Goal: Task Accomplishment & Management: Manage account settings

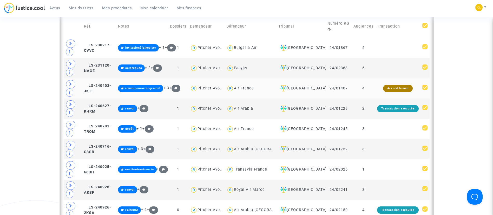
scroll to position [148, 0]
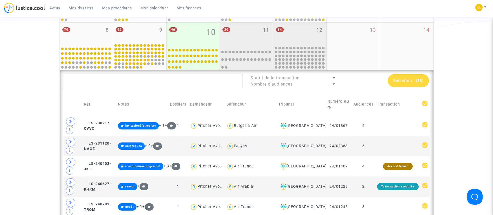
drag, startPoint x: 293, startPoint y: 26, endPoint x: 304, endPoint y: 36, distance: 15.1
click at [293, 26] on div "84 12" at bounding box center [299, 34] width 53 height 23
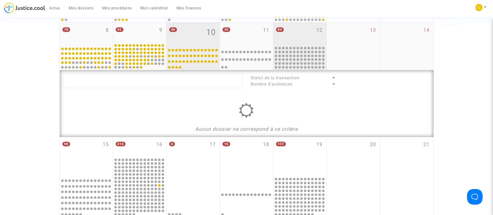
drag, startPoint x: 237, startPoint y: 4, endPoint x: 208, endPoint y: 37, distance: 43.4
click at [208, 37] on span "10" at bounding box center [210, 32] width 9 height 12
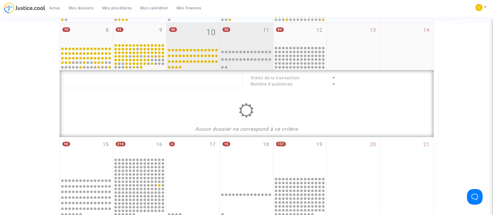
drag, startPoint x: 257, startPoint y: 40, endPoint x: 254, endPoint y: 56, distance: 16.4
click at [257, 41] on div "30 11" at bounding box center [246, 34] width 53 height 23
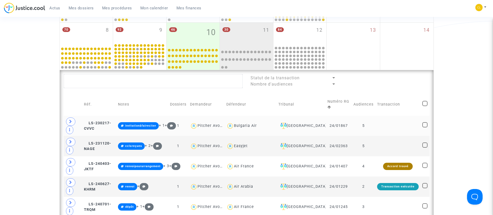
click at [303, 134] on td "Montpellier" at bounding box center [300, 126] width 49 height 20
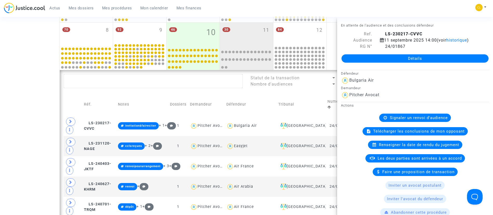
click at [312, 101] on td "Tribunal" at bounding box center [300, 104] width 49 height 22
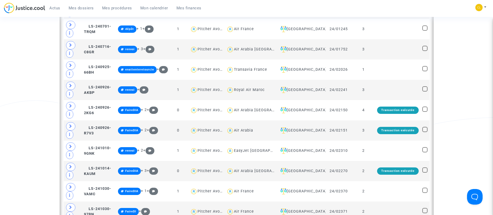
scroll to position [304, 0]
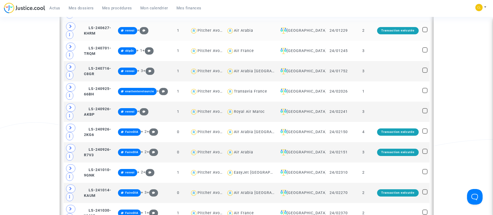
click at [310, 36] on td "Montpellier" at bounding box center [300, 31] width 49 height 20
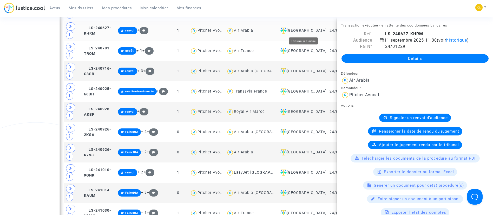
click at [308, 30] on div "Montpellier" at bounding box center [300, 31] width 45 height 6
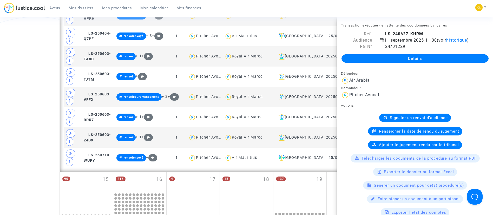
scroll to position [693, 0]
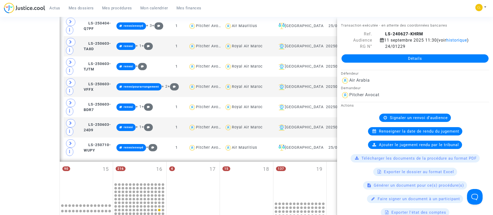
click at [406, 9] on div "Actus Mes dossiers Mes procédures Mon calendrier Mes finances Mon profil Change…" at bounding box center [246, 10] width 493 height 14
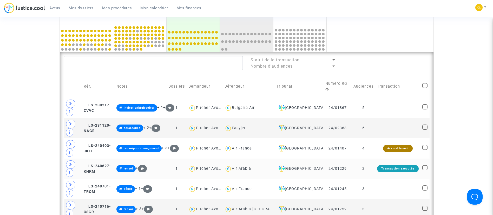
scroll to position [148, 0]
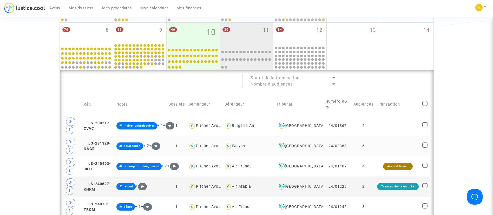
drag, startPoint x: 305, startPoint y: 44, endPoint x: 360, endPoint y: 140, distance: 110.7
click at [305, 44] on div "84 12" at bounding box center [299, 34] width 53 height 23
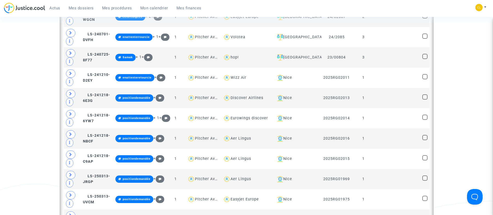
scroll to position [537, 0]
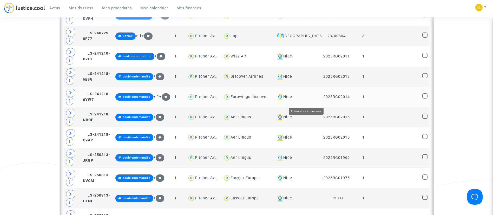
click at [309, 100] on div "Nice" at bounding box center [297, 97] width 45 height 6
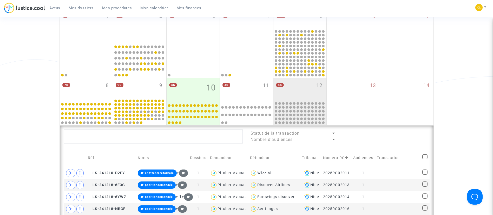
scroll to position [226, 0]
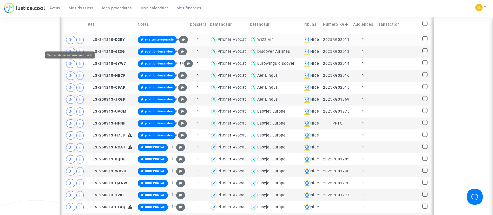
click at [67, 43] on span at bounding box center [70, 40] width 9 height 8
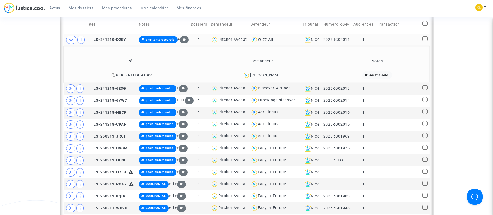
click at [115, 77] on icon at bounding box center [113, 75] width 4 height 4
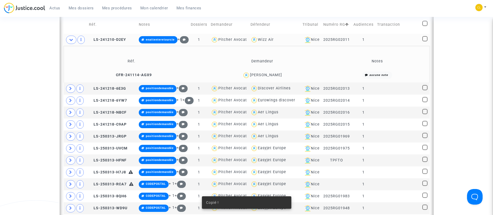
click at [392, 46] on td at bounding box center [397, 40] width 45 height 12
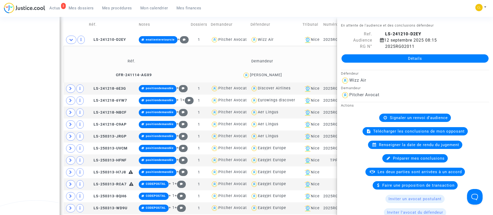
click at [234, 70] on td "Demandeur" at bounding box center [262, 61] width 129 height 17
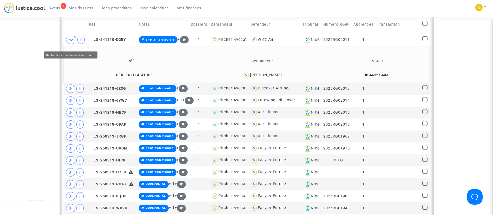
click at [72, 42] on icon at bounding box center [71, 40] width 4 height 4
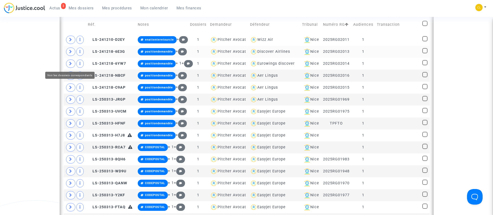
click at [71, 54] on icon at bounding box center [70, 52] width 3 height 4
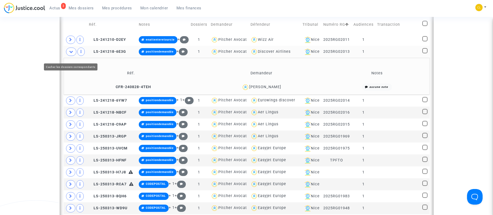
click at [70, 54] on icon at bounding box center [71, 52] width 4 height 4
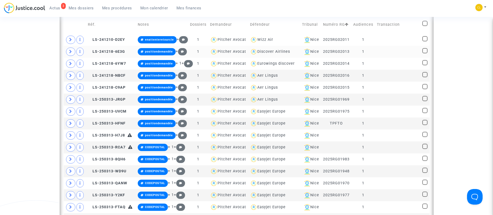
click at [426, 53] on span at bounding box center [424, 50] width 5 height 5
click at [425, 54] on input "checkbox" at bounding box center [424, 53] width 0 height 0
checkbox input "true"
click at [424, 65] on span at bounding box center [424, 62] width 5 height 5
click at [424, 65] on input "checkbox" at bounding box center [424, 65] width 0 height 0
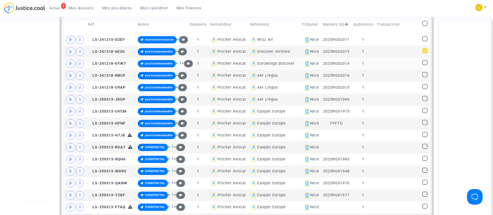
checkbox input "true"
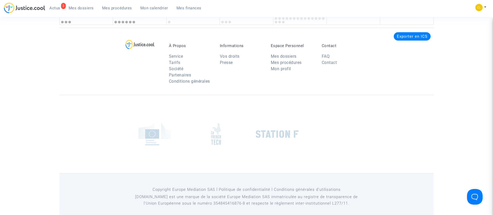
scroll to position [1083, 0]
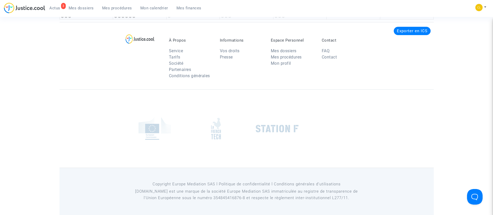
drag, startPoint x: 424, startPoint y: 94, endPoint x: 426, endPoint y: 111, distance: 17.0
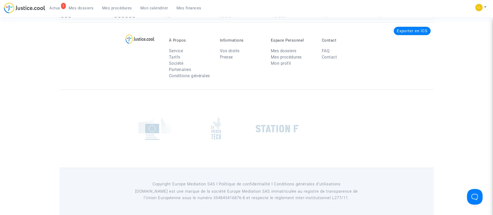
checkbox input "true"
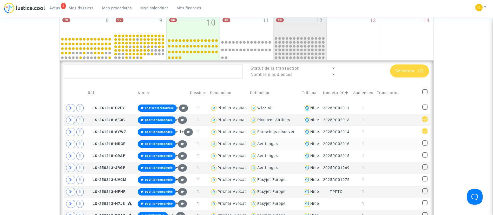
scroll to position [187, 0]
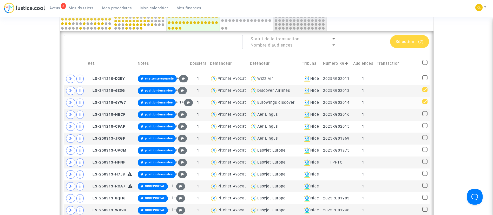
click at [424, 104] on span at bounding box center [424, 101] width 5 height 5
click at [424, 104] on input "checkbox" at bounding box center [424, 104] width 0 height 0
click at [424, 104] on span at bounding box center [424, 101] width 5 height 5
click at [424, 104] on input "checkbox" at bounding box center [424, 104] width 0 height 0
checkbox input "true"
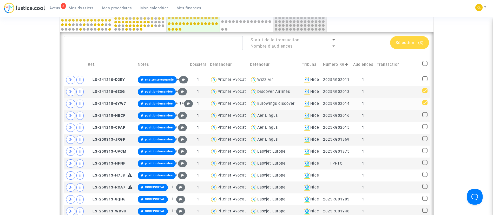
scroll to position [185, 0]
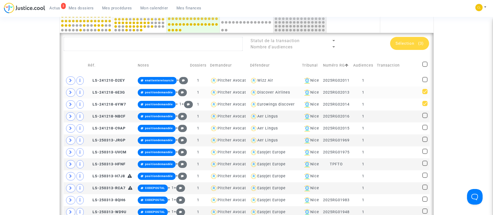
click at [422, 94] on span at bounding box center [424, 91] width 5 height 5
click at [424, 94] on input "checkbox" at bounding box center [424, 94] width 0 height 0
click at [422, 94] on span at bounding box center [424, 91] width 5 height 5
click at [424, 94] on input "checkbox" at bounding box center [424, 94] width 0 height 0
checkbox input "true"
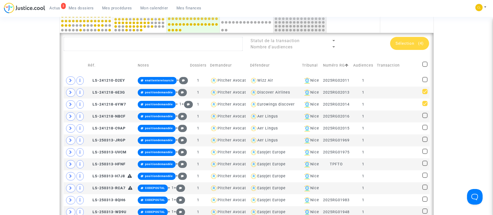
click at [412, 43] on span "Sélection" at bounding box center [404, 43] width 19 height 5
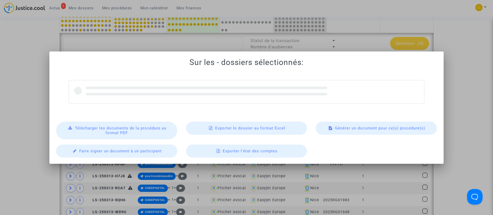
scroll to position [0, 0]
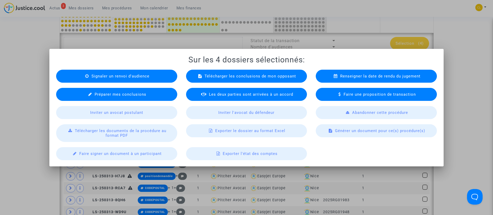
click at [253, 135] on div "Exporter le dossier au format Excel" at bounding box center [246, 130] width 121 height 13
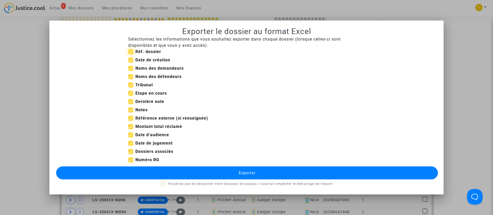
click at [142, 52] on b "Réf. dossier" at bounding box center [148, 51] width 26 height 5
click at [131, 54] on input "Réf. dossier" at bounding box center [130, 54] width 0 height 0
checkbox input "false"
click at [144, 62] on b "Date de création" at bounding box center [152, 59] width 35 height 5
click at [131, 63] on input "Date de création" at bounding box center [130, 63] width 0 height 0
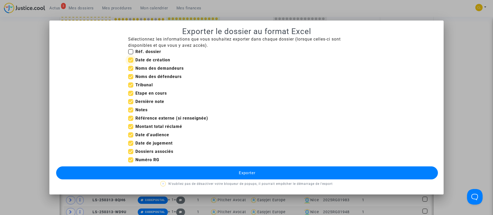
checkbox input "false"
click at [147, 83] on b "Tribunal" at bounding box center [143, 84] width 17 height 5
click at [131, 88] on input "Tribunal" at bounding box center [130, 88] width 0 height 0
click at [142, 85] on b "Tribunal" at bounding box center [143, 84] width 17 height 5
click at [131, 88] on input "Tribunal" at bounding box center [130, 88] width 0 height 0
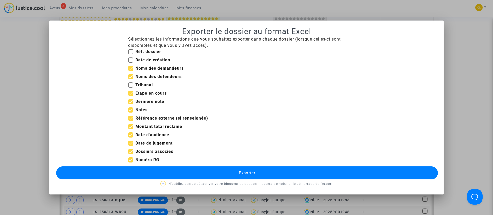
checkbox input "true"
click at [146, 93] on b "Etape en cours" at bounding box center [150, 93] width 31 height 5
click at [131, 96] on input "Etape en cours" at bounding box center [130, 96] width 0 height 0
checkbox input "false"
click at [148, 101] on b "Dernière note" at bounding box center [149, 101] width 29 height 5
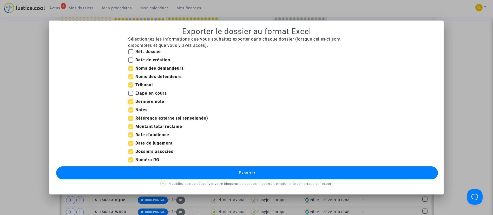
click at [131, 104] on input "Dernière note" at bounding box center [130, 104] width 0 height 0
checkbox input "false"
click at [144, 108] on b "Notes" at bounding box center [141, 109] width 12 height 5
click at [131, 112] on input "Notes" at bounding box center [130, 112] width 0 height 0
checkbox input "false"
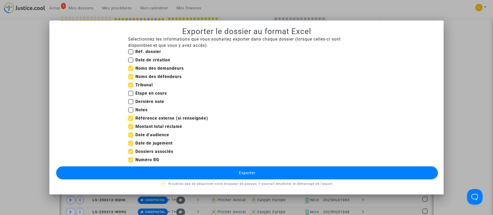
click at [169, 118] on b "Référence externe (si renseignée)" at bounding box center [171, 118] width 73 height 5
click at [131, 121] on input "Référence externe (si renseignée)" at bounding box center [130, 121] width 0 height 0
checkbox input "false"
click at [166, 126] on b "Montant total réclamé" at bounding box center [158, 126] width 47 height 5
click at [131, 129] on input "Montant total réclamé" at bounding box center [130, 129] width 0 height 0
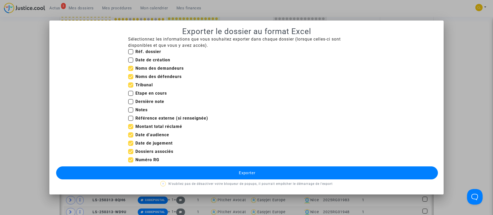
checkbox input "false"
click at [151, 134] on b "Date d'audience" at bounding box center [152, 134] width 34 height 5
click at [131, 137] on input "Date d'audience" at bounding box center [130, 137] width 0 height 0
checkbox input "false"
click at [153, 142] on b "Date de jugement" at bounding box center [153, 143] width 37 height 5
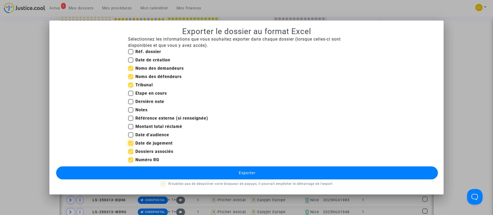
click at [131, 146] on input "Date de jugement" at bounding box center [130, 146] width 0 height 0
checkbox input "false"
click at [251, 177] on button "Exporter" at bounding box center [247, 172] width 382 height 13
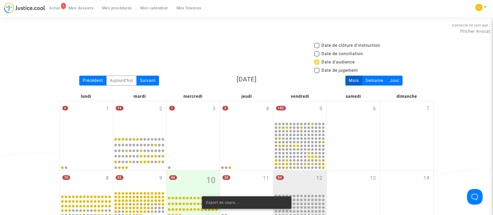
scroll to position [185, 0]
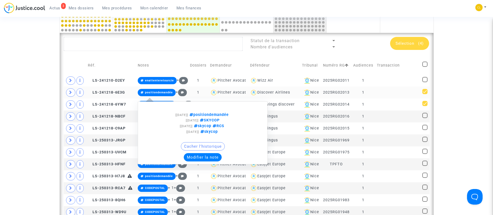
click at [215, 161] on button "Modifier la note" at bounding box center [203, 157] width 38 height 8
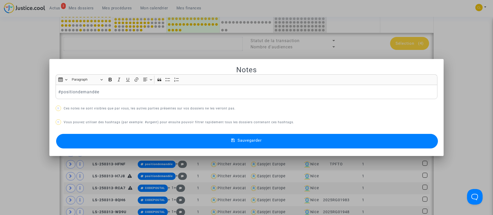
click at [79, 91] on p "#positiondemandée" at bounding box center [246, 92] width 376 height 6
click at [248, 136] on button "Sauvegarder" at bounding box center [247, 141] width 382 height 15
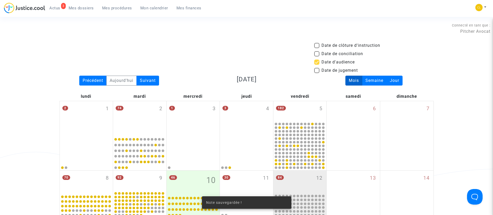
scroll to position [185, 0]
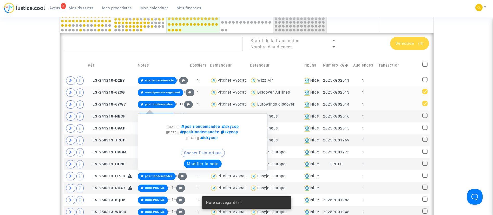
click at [184, 168] on button "Modifier la note" at bounding box center [203, 164] width 38 height 8
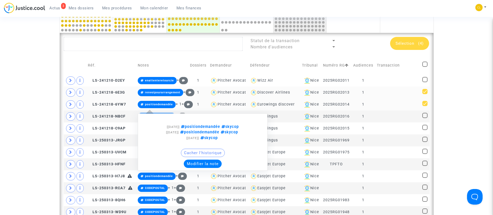
scroll to position [0, 0]
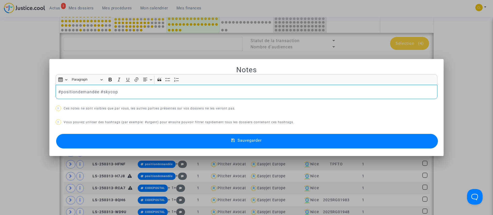
click at [79, 89] on p "#positiondemandée #skycop" at bounding box center [246, 92] width 376 height 6
click at [224, 138] on button "Sauvegarder" at bounding box center [247, 141] width 382 height 15
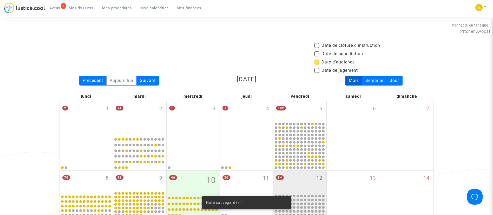
scroll to position [185, 0]
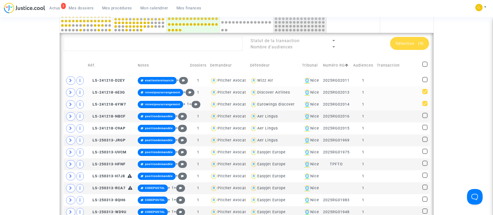
click at [132, 67] on td "Réf." at bounding box center [111, 65] width 50 height 18
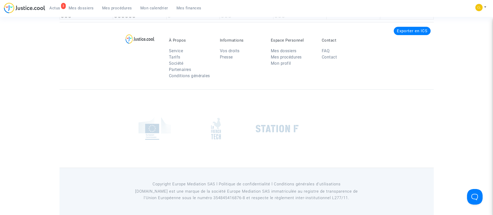
scroll to position [1426, 0]
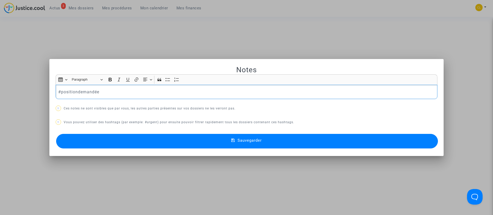
scroll to position [0, 0]
click at [80, 93] on p "#positiondemandée" at bounding box center [246, 92] width 376 height 6
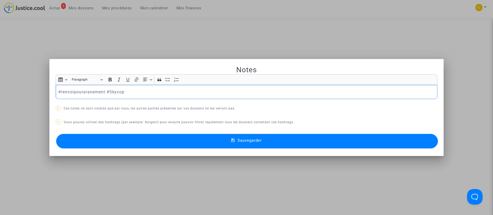
click at [85, 92] on p "#renvoipouraranement #Skycop" at bounding box center [246, 92] width 376 height 6
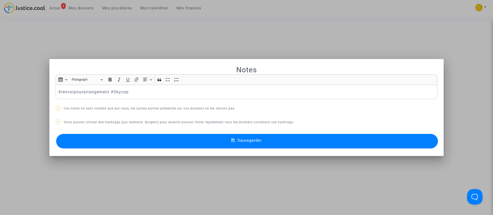
drag, startPoint x: 333, startPoint y: 141, endPoint x: 333, endPoint y: 133, distance: 7.3
click at [333, 140] on button "Sauvegarder" at bounding box center [247, 141] width 382 height 15
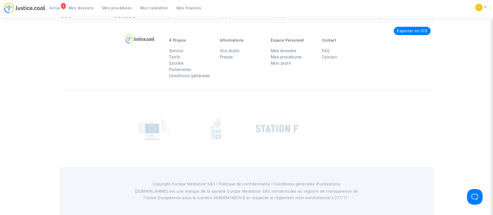
scroll to position [1270, 0]
drag, startPoint x: 213, startPoint y: 171, endPoint x: 215, endPoint y: 171, distance: 2.6
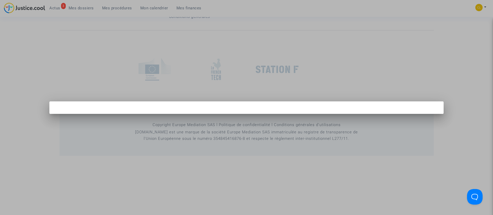
scroll to position [0, 0]
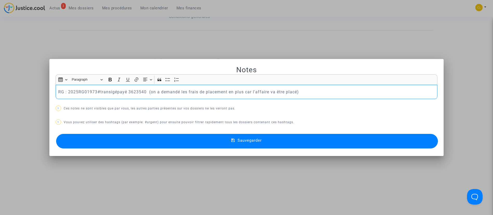
click at [96, 90] on p "RG : 2025RG01973#transigépayé 3623540 (on a demandé les frais de placement en p…" at bounding box center [246, 92] width 376 height 6
click at [306, 138] on button "Sauvegarder" at bounding box center [247, 141] width 382 height 15
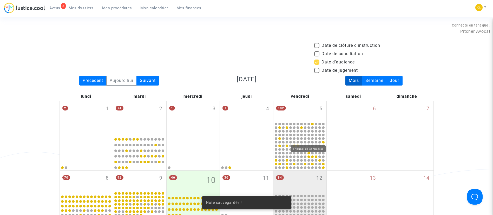
scroll to position [1270, 0]
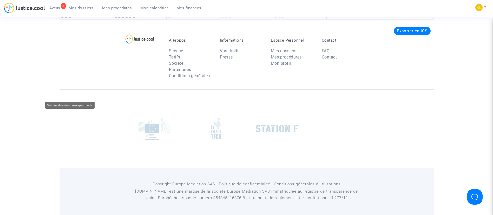
drag, startPoint x: 69, startPoint y: 95, endPoint x: 87, endPoint y: 102, distance: 19.0
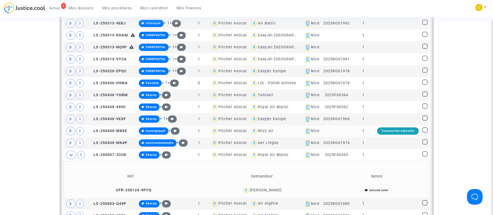
scroll to position [834, 0]
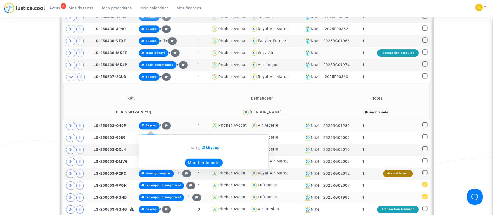
click at [204, 167] on button "Modifier la note" at bounding box center [204, 162] width 38 height 8
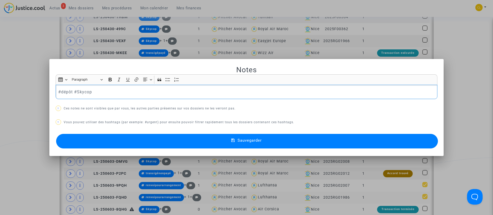
click at [249, 140] on span "Sauvegarder" at bounding box center [249, 140] width 24 height 5
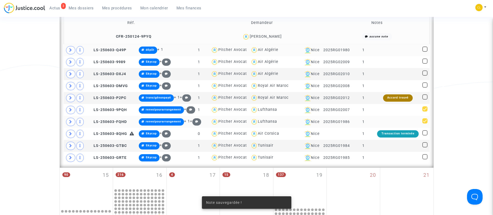
scroll to position [912, 0]
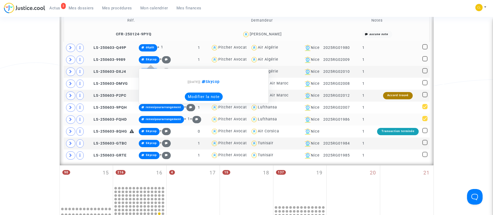
drag, startPoint x: 203, startPoint y: 111, endPoint x: 215, endPoint y: 102, distance: 14.2
click at [204, 101] on button "Modifier la note" at bounding box center [204, 96] width 38 height 8
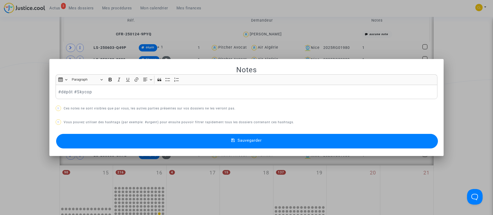
click at [212, 136] on button "Sauvegarder" at bounding box center [247, 141] width 382 height 15
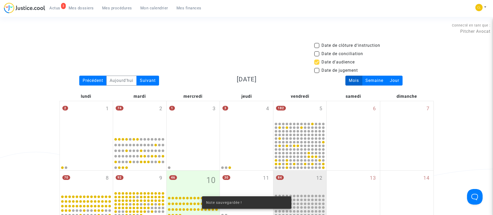
scroll to position [912, 0]
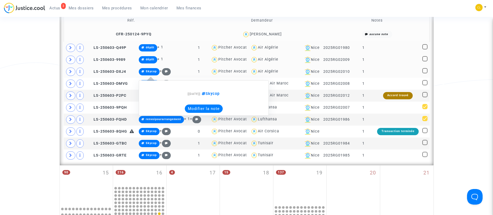
click at [195, 113] on button "Modifier la note" at bounding box center [204, 108] width 38 height 8
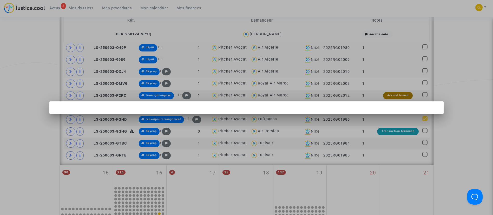
scroll to position [0, 0]
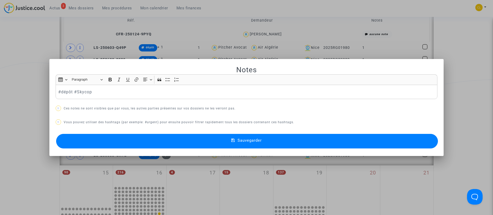
click at [287, 137] on button "Sauvegarder" at bounding box center [247, 141] width 382 height 15
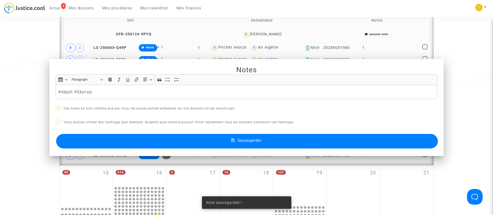
scroll to position [912, 0]
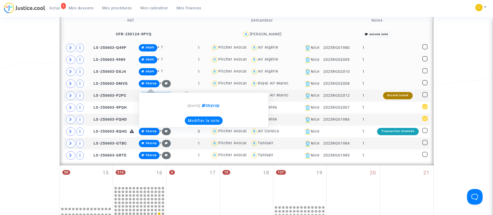
click at [210, 125] on button "Modifier la note" at bounding box center [204, 120] width 38 height 8
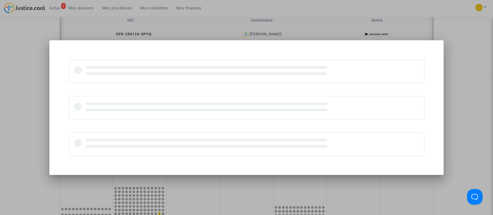
scroll to position [0, 0]
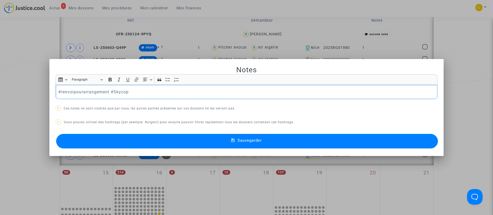
click at [207, 135] on button "Sauvegarder" at bounding box center [247, 141] width 382 height 15
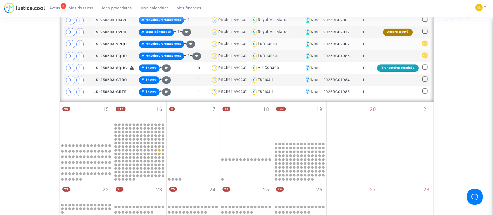
scroll to position [990, 0]
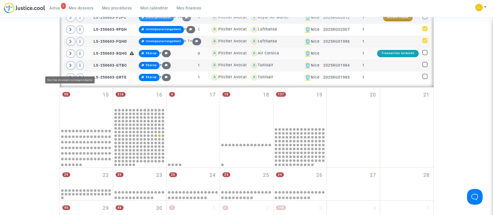
click at [69, 55] on icon at bounding box center [70, 53] width 3 height 4
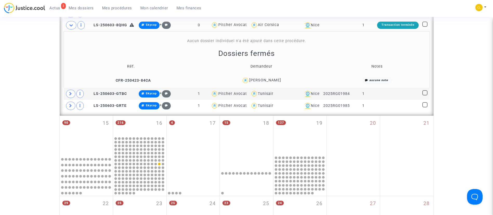
scroll to position [1029, 0]
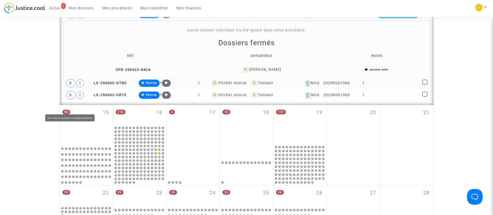
click at [68, 87] on span at bounding box center [70, 83] width 9 height 8
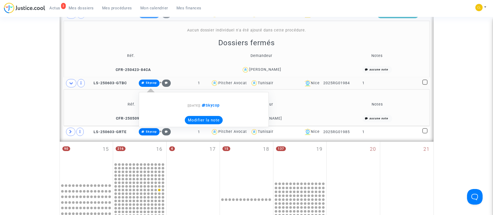
click at [204, 124] on button "Modifier la note" at bounding box center [204, 120] width 38 height 8
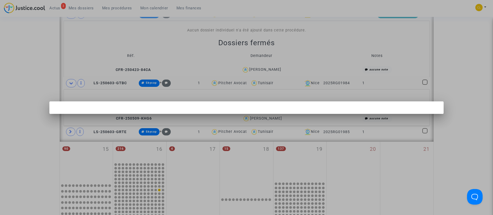
scroll to position [0, 0]
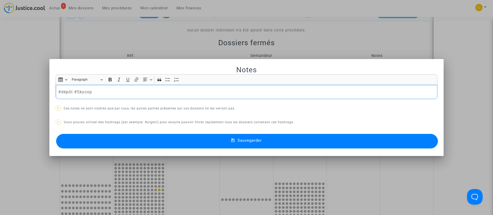
click at [302, 138] on button "Sauvegarder" at bounding box center [247, 141] width 382 height 15
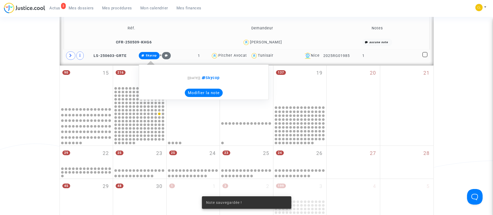
scroll to position [1107, 0]
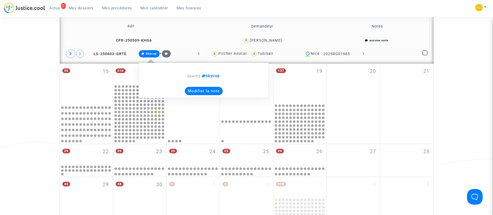
click at [198, 95] on button "Modifier la note" at bounding box center [204, 91] width 38 height 8
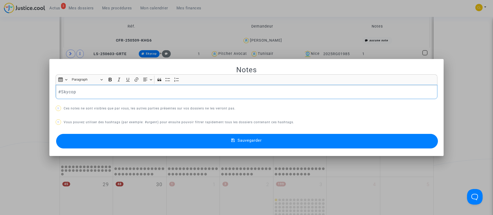
scroll to position [0, 0]
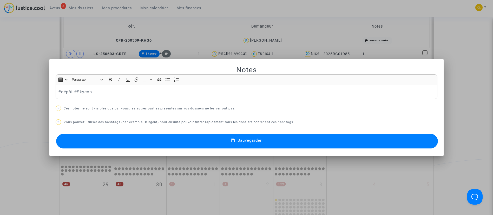
click at [270, 139] on button "Sauvegarder" at bounding box center [247, 141] width 382 height 15
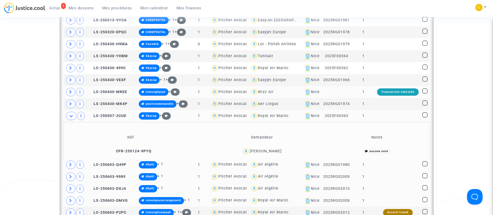
scroll to position [756, 0]
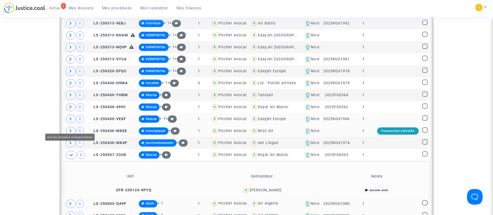
click at [70, 121] on icon at bounding box center [70, 119] width 3 height 4
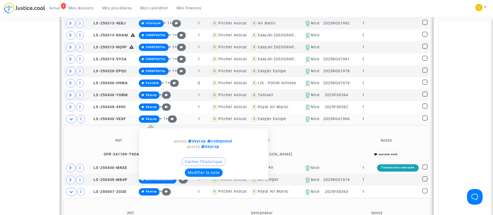
drag, startPoint x: 198, startPoint y: 182, endPoint x: 193, endPoint y: 172, distance: 11.4
click at [198, 177] on button "Modifier la note" at bounding box center [204, 172] width 38 height 8
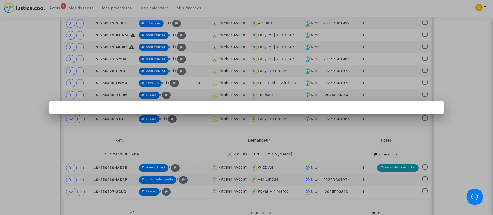
scroll to position [0, 0]
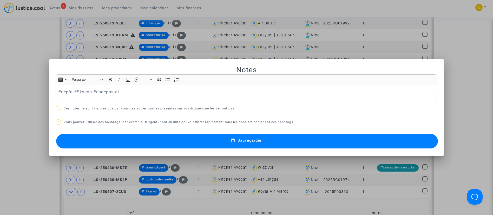
click at [264, 139] on button "Sauvegarder" at bounding box center [247, 141] width 382 height 15
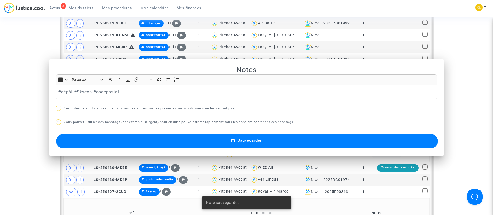
scroll to position [756, 0]
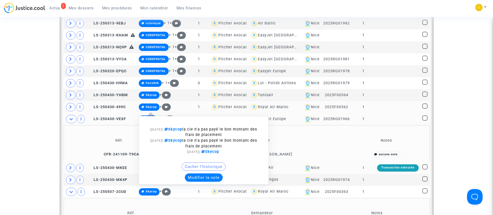
click at [198, 181] on button "Modifier la note" at bounding box center [204, 177] width 38 height 8
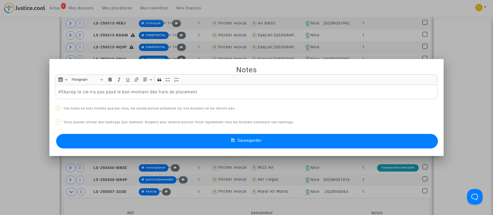
scroll to position [0, 0]
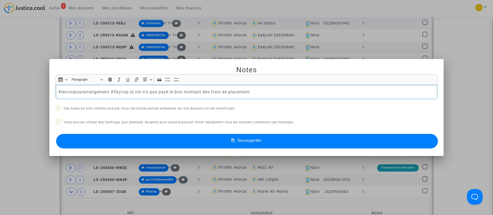
click at [223, 139] on button "Sauvegarder" at bounding box center [247, 141] width 382 height 15
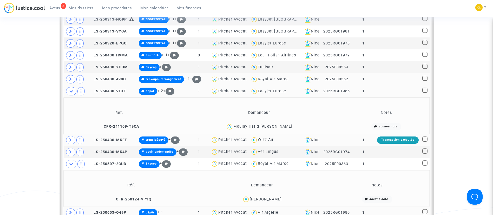
scroll to position [834, 0]
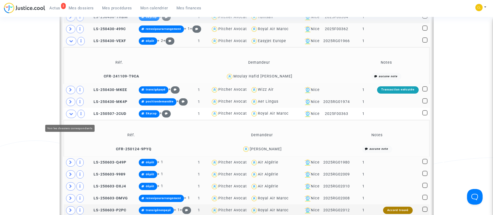
click at [67, 106] on span at bounding box center [70, 102] width 9 height 8
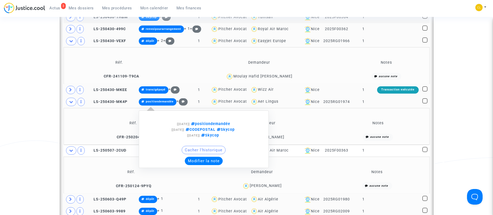
drag, startPoint x: 203, startPoint y: 181, endPoint x: 206, endPoint y: 177, distance: 4.5
click at [203, 165] on button "Modifier la note" at bounding box center [204, 161] width 38 height 8
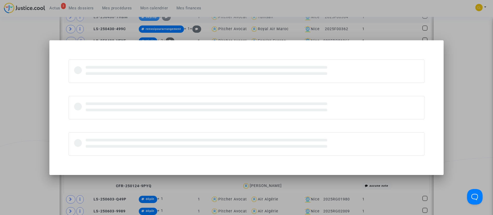
scroll to position [0, 0]
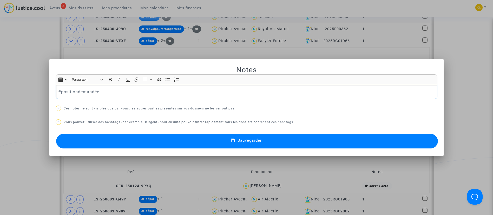
click at [88, 96] on div "#positiondemandée" at bounding box center [247, 92] width 382 height 15
click at [281, 139] on button "Sauvegarder" at bounding box center [247, 141] width 382 height 15
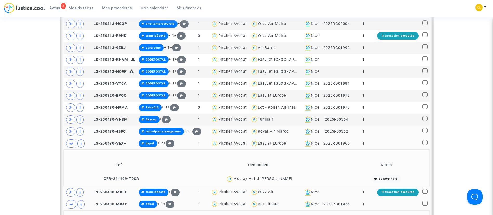
scroll to position [717, 0]
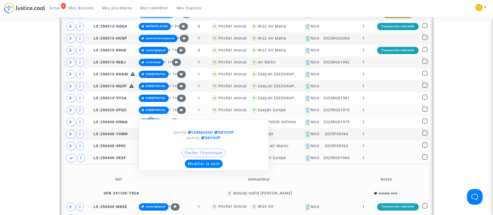
click at [201, 168] on button "Modifier la note" at bounding box center [204, 164] width 38 height 8
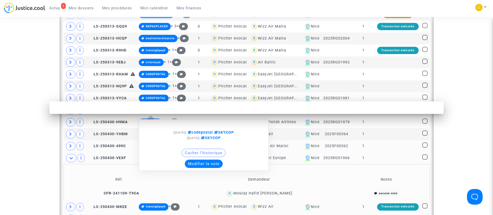
scroll to position [0, 0]
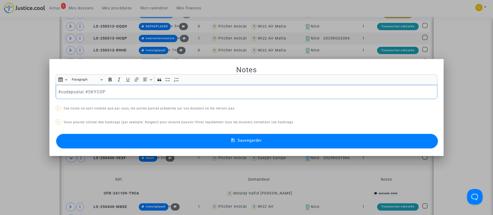
click at [68, 91] on p "#codepostal #SKYCOP" at bounding box center [246, 92] width 376 height 6
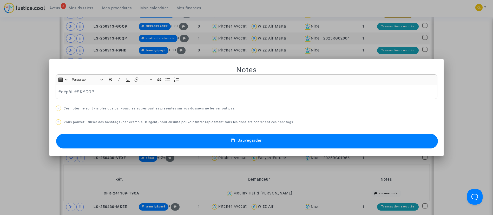
click at [298, 142] on button "Sauvegarder" at bounding box center [247, 141] width 382 height 15
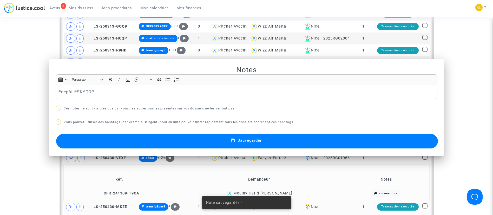
scroll to position [717, 0]
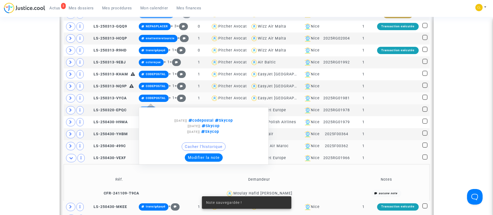
click at [210, 162] on button "Modifier la note" at bounding box center [204, 157] width 38 height 8
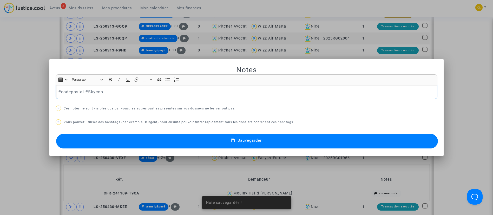
scroll to position [0, 0]
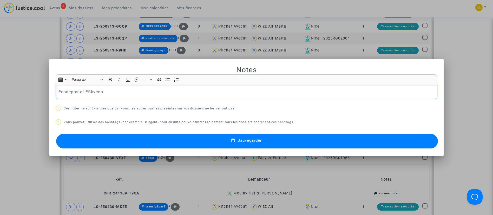
click at [64, 93] on p "#codepostal #Skycop" at bounding box center [246, 92] width 376 height 6
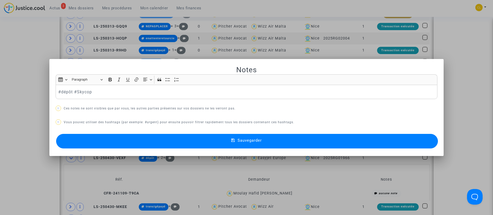
click at [296, 138] on button "Sauvegarder" at bounding box center [247, 141] width 382 height 15
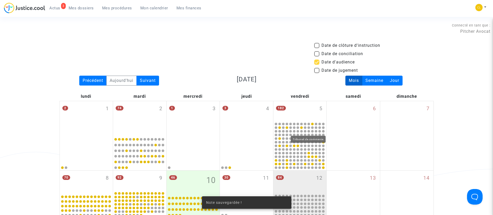
scroll to position [717, 0]
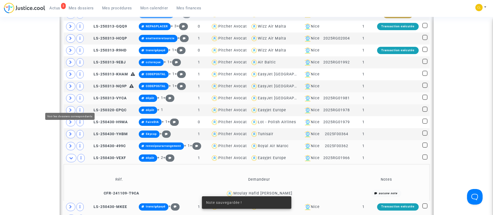
click at [70, 101] on span at bounding box center [70, 98] width 9 height 8
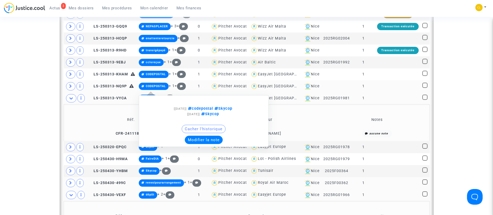
click at [204, 144] on button "Modifier la note" at bounding box center [204, 140] width 38 height 8
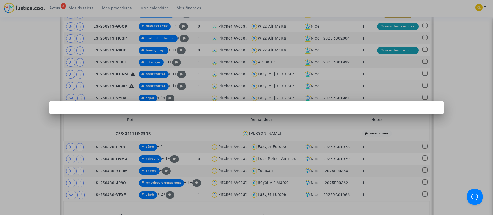
scroll to position [0, 0]
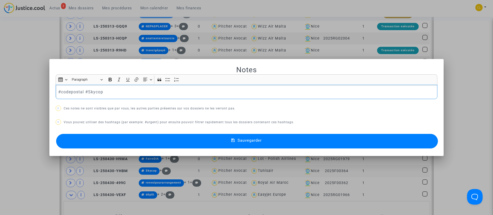
click at [71, 92] on p "#codepostal #Skycop" at bounding box center [246, 92] width 376 height 6
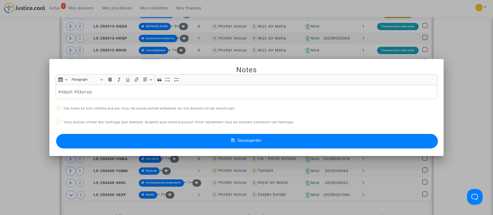
click at [279, 140] on button "Sauvegarder" at bounding box center [247, 141] width 382 height 15
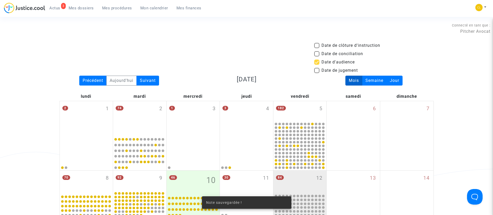
scroll to position [717, 0]
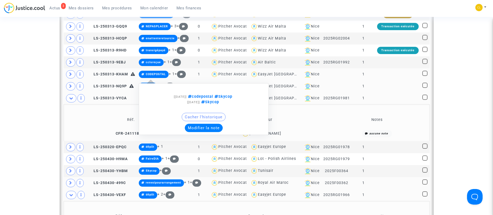
click at [214, 132] on button "Modifier la note" at bounding box center [204, 128] width 38 height 8
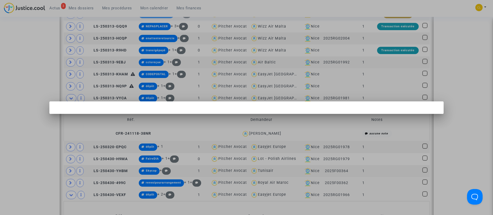
scroll to position [0, 0]
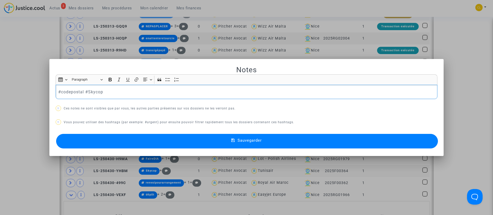
click at [65, 90] on p "#codepostal #Skycop" at bounding box center [246, 92] width 376 height 6
click at [65, 89] on p "#codepostal #Skycop" at bounding box center [246, 92] width 376 height 6
click at [66, 92] on p "#codepostal #Skycop" at bounding box center [246, 92] width 376 height 6
click at [348, 146] on button "Sauvegarder" at bounding box center [247, 141] width 382 height 15
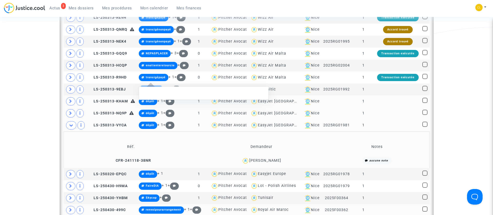
scroll to position [678, 0]
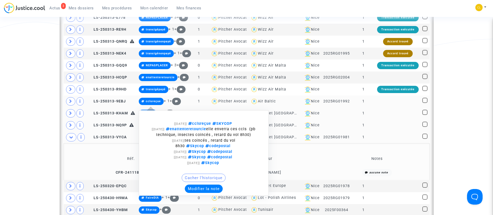
click at [200, 191] on button "Modifier la note" at bounding box center [204, 188] width 38 height 8
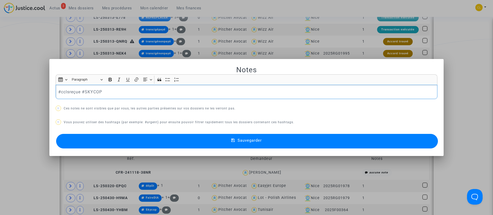
scroll to position [0, 0]
click at [78, 94] on p "#cclsreçue #SKYCOP" at bounding box center [246, 92] width 376 height 6
click at [56, 92] on div "#cclsreçues #SKYCOP" at bounding box center [247, 92] width 382 height 15
click at [138, 91] on p "#renvoipourcclsendemande #cclsreçues #SKYCOP" at bounding box center [246, 92] width 376 height 6
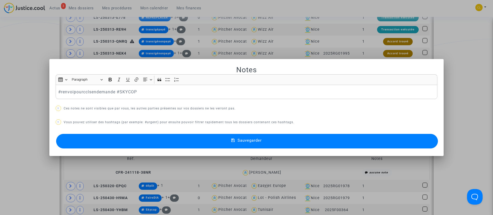
click at [293, 138] on button "Sauvegarder" at bounding box center [247, 141] width 382 height 15
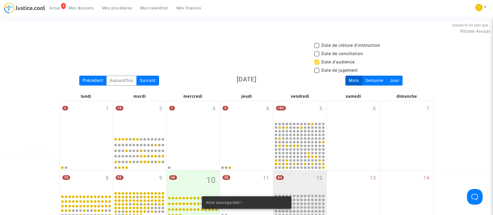
scroll to position [678, 0]
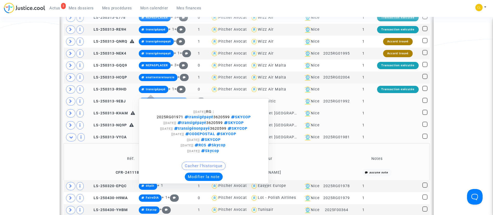
click at [196, 184] on div "[09/09/2025] RG : 2025RG01971 transigépayé 3620599 SKYCOP [26/08/2025] transigé…" at bounding box center [204, 140] width 130 height 85
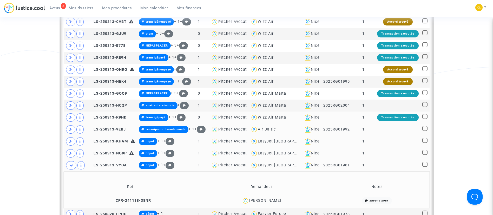
scroll to position [639, 0]
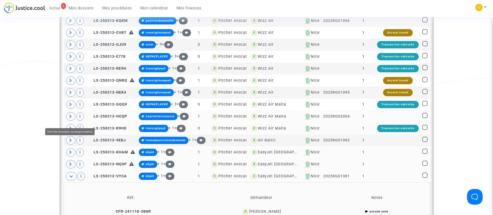
click at [70, 117] on span at bounding box center [70, 116] width 9 height 8
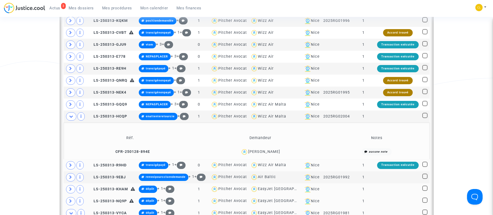
drag, startPoint x: 404, startPoint y: 122, endPoint x: 417, endPoint y: 138, distance: 20.7
click at [405, 122] on td at bounding box center [397, 116] width 45 height 12
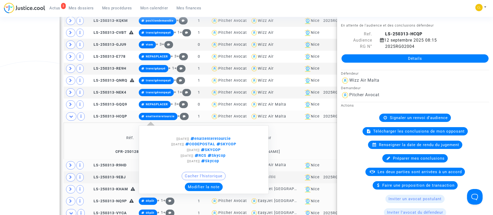
drag, startPoint x: 197, startPoint y: 193, endPoint x: 201, endPoint y: 189, distance: 5.5
click at [197, 191] on button "Modifier la note" at bounding box center [204, 187] width 38 height 8
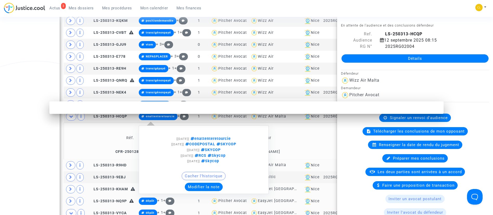
scroll to position [0, 0]
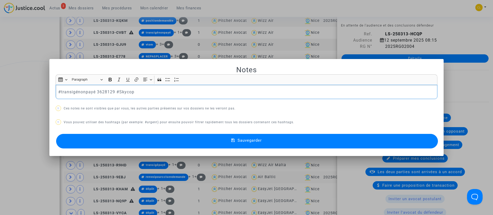
click at [38, 104] on div at bounding box center [246, 107] width 493 height 215
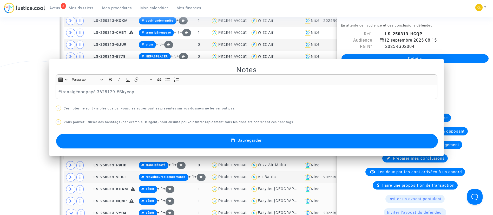
scroll to position [639, 0]
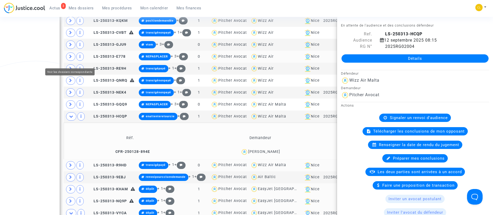
click at [71, 61] on span at bounding box center [70, 56] width 9 height 8
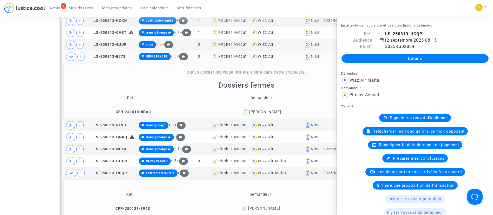
click at [170, 97] on div "Dossiers fermés Réf. Demandeur Notes CFR-241018-8BAJ Sofija Najdanovic aucune n…" at bounding box center [246, 99] width 362 height 37
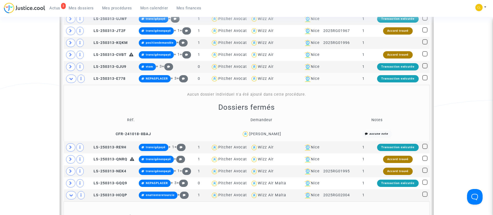
scroll to position [600, 0]
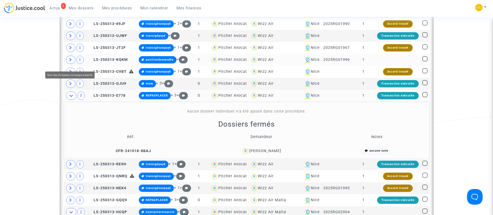
click at [71, 62] on icon at bounding box center [70, 60] width 3 height 4
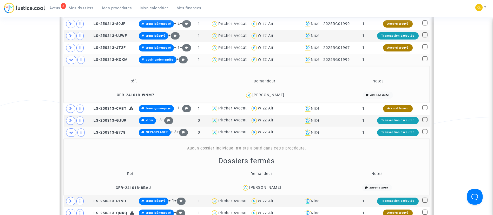
drag, startPoint x: 417, startPoint y: 67, endPoint x: 394, endPoint y: 59, distance: 24.6
click at [417, 66] on td at bounding box center [397, 60] width 45 height 12
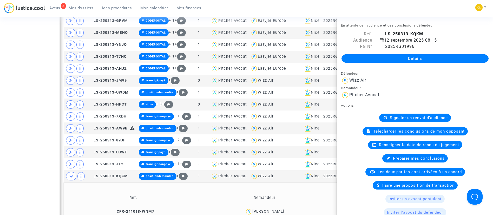
scroll to position [483, 0]
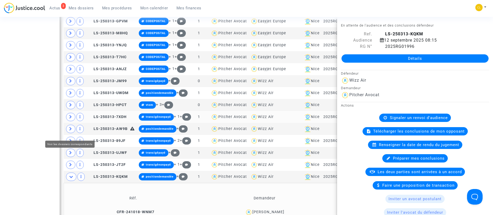
drag, startPoint x: 69, startPoint y: 129, endPoint x: 63, endPoint y: 121, distance: 10.2
click at [70, 129] on span at bounding box center [70, 129] width 9 height 8
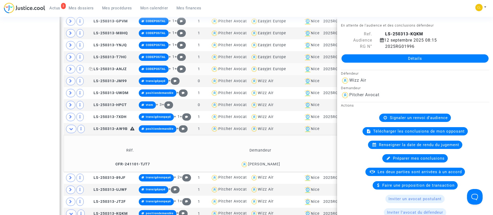
drag, startPoint x: 117, startPoint y: 176, endPoint x: 89, endPoint y: 75, distance: 105.2
click at [115, 166] on icon at bounding box center [113, 164] width 4 height 4
drag, startPoint x: 435, startPoint y: 61, endPoint x: 270, endPoint y: 175, distance: 201.1
click at [270, 166] on div "Iva Novakovic" at bounding box center [264, 164] width 32 height 4
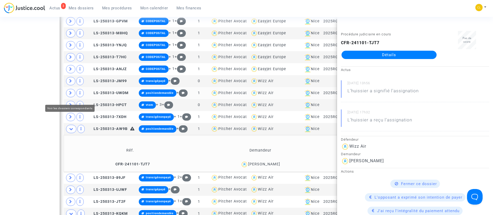
click at [72, 95] on icon at bounding box center [70, 93] width 3 height 4
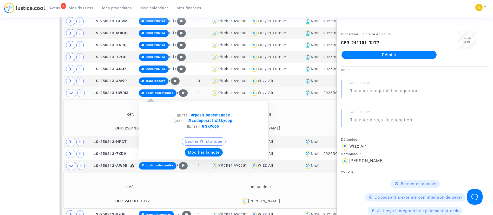
click at [200, 156] on button "Modifier la note" at bounding box center [204, 152] width 38 height 8
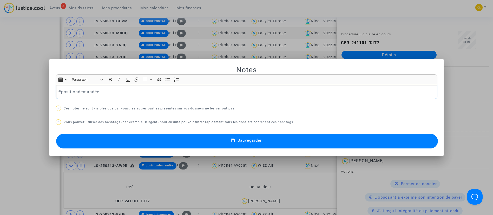
scroll to position [0, 0]
click at [71, 92] on p "#positiondemandée" at bounding box center [246, 92] width 376 height 6
click at [289, 137] on button "Sauvegarder" at bounding box center [247, 141] width 382 height 15
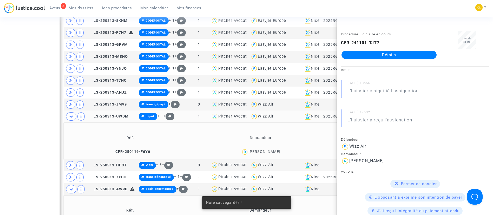
scroll to position [444, 0]
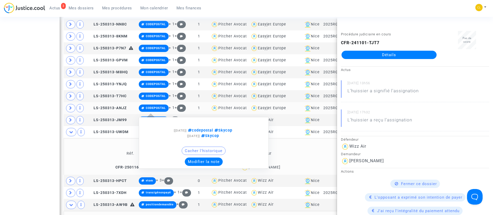
click at [204, 166] on button "Modifier la note" at bounding box center [204, 161] width 38 height 8
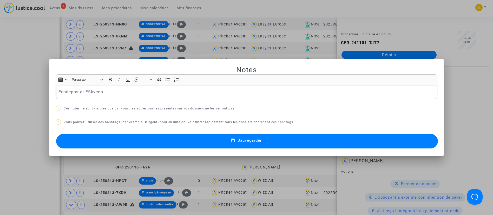
scroll to position [0, 0]
click at [64, 92] on p "#codepostal #Skycop" at bounding box center [246, 92] width 376 height 6
click at [282, 144] on button "Sauvegarder" at bounding box center [247, 141] width 382 height 15
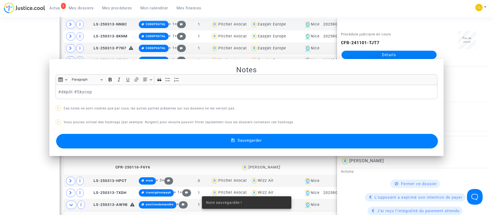
scroll to position [444, 0]
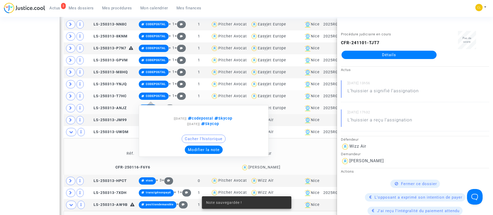
click at [204, 154] on button "Modifier la note" at bounding box center [204, 149] width 38 height 8
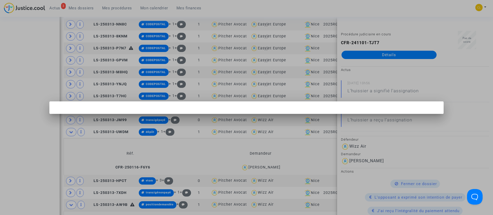
scroll to position [0, 0]
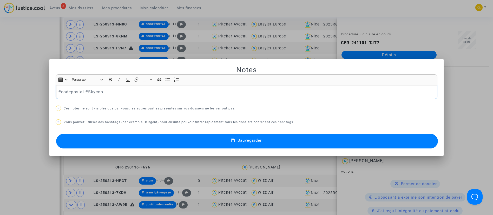
click at [77, 95] on div "#codepostal #Skycop" at bounding box center [247, 92] width 382 height 15
click at [262, 142] on button "Sauvegarder" at bounding box center [247, 141] width 382 height 15
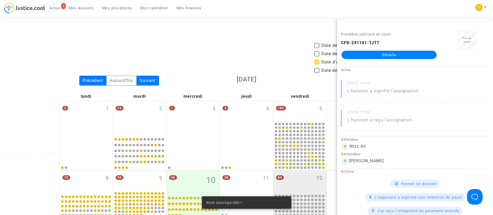
scroll to position [444, 0]
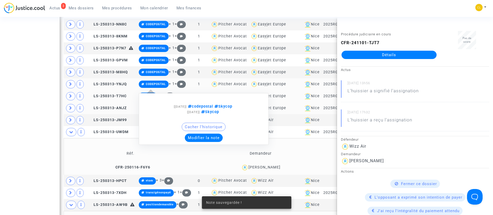
click at [201, 141] on button "Modifier la note" at bounding box center [204, 138] width 38 height 8
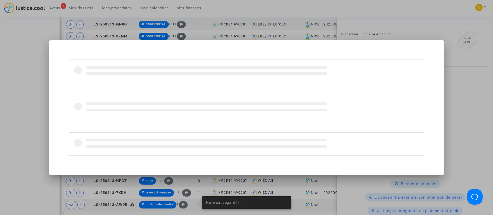
scroll to position [0, 0]
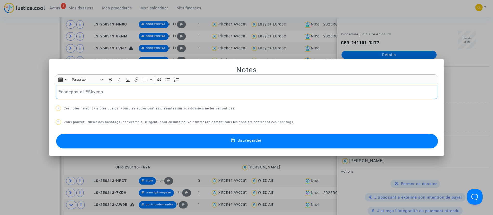
click at [76, 95] on div "#codepostal #Skycop" at bounding box center [247, 92] width 382 height 15
click at [267, 141] on button "Sauvegarder" at bounding box center [247, 141] width 382 height 15
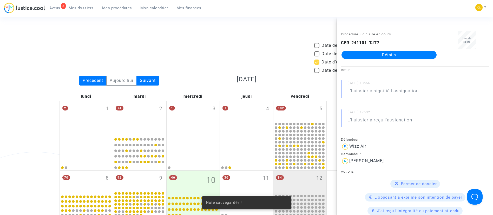
scroll to position [444, 0]
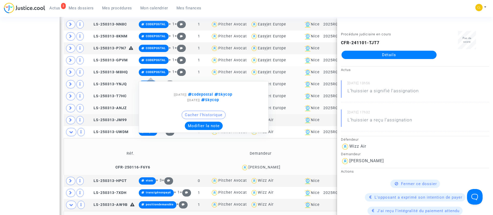
click at [209, 130] on button "Modifier la note" at bounding box center [204, 126] width 38 height 8
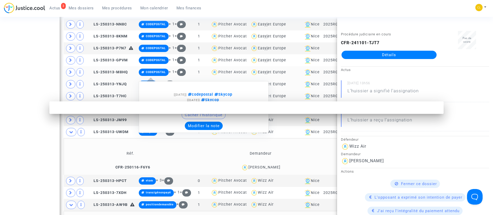
scroll to position [0, 0]
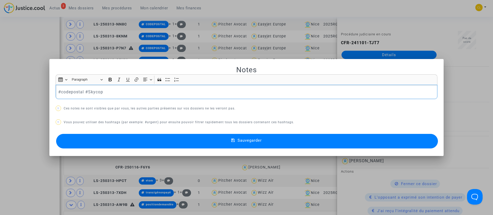
click at [73, 91] on p "#codepostal #Skycop" at bounding box center [246, 92] width 376 height 6
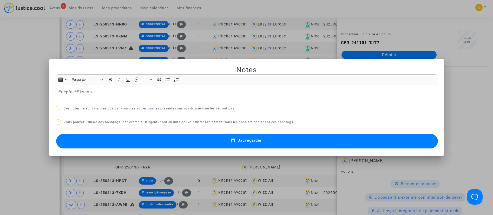
click at [275, 141] on button "Sauvegarder" at bounding box center [247, 141] width 382 height 15
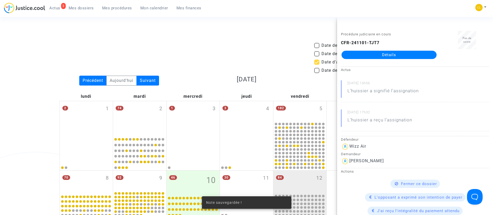
scroll to position [444, 0]
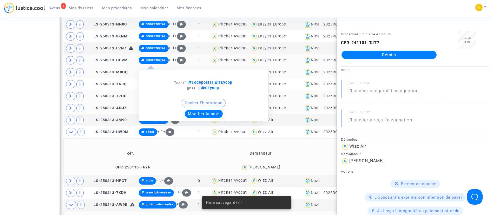
click at [209, 118] on button "Modifier la note" at bounding box center [204, 114] width 38 height 8
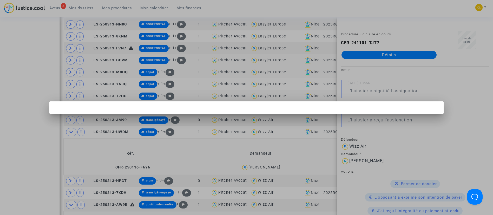
scroll to position [0, 0]
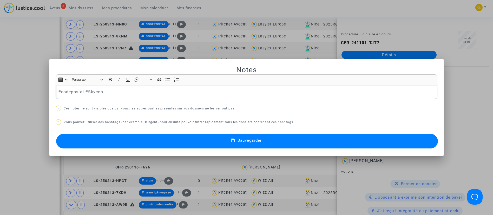
click at [65, 89] on p "#codepostal #Skycop" at bounding box center [246, 92] width 376 height 6
click at [64, 88] on div "#codepostal #Skycop" at bounding box center [247, 92] width 382 height 15
click at [260, 146] on button "Sauvegarder" at bounding box center [247, 141] width 382 height 15
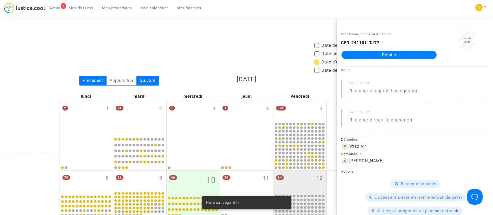
scroll to position [444, 0]
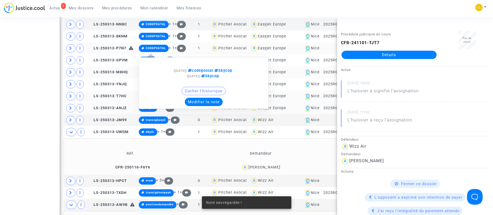
click at [208, 106] on button "Modifier la note" at bounding box center [204, 102] width 38 height 8
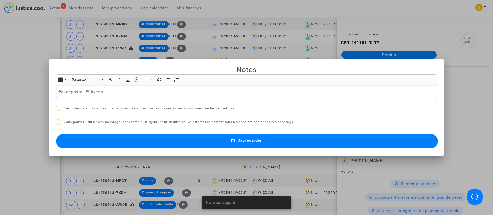
scroll to position [0, 0]
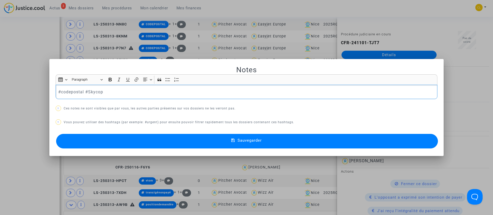
click at [62, 92] on p "#codepostal #Skycop" at bounding box center [246, 92] width 376 height 6
click at [320, 143] on button "Sauvegarder" at bounding box center [247, 141] width 382 height 15
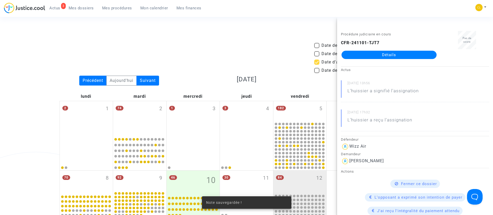
scroll to position [444, 0]
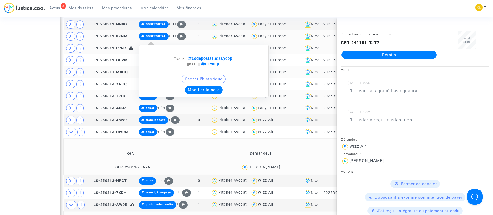
click at [209, 94] on button "Modifier la note" at bounding box center [204, 90] width 38 height 8
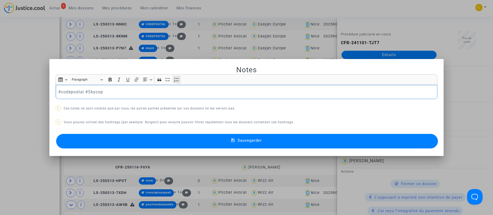
scroll to position [0, 0]
click at [67, 92] on p "#codepostal #Skycop" at bounding box center [246, 92] width 376 height 6
click at [256, 142] on span "Sauvegarder" at bounding box center [249, 140] width 24 height 5
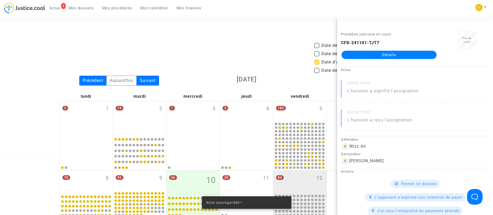
scroll to position [444, 0]
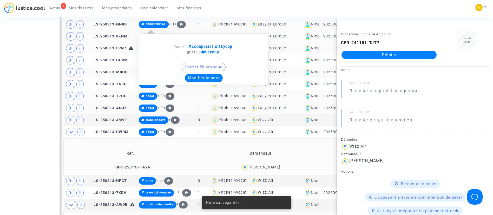
click at [194, 80] on button "Modifier la note" at bounding box center [204, 78] width 38 height 8
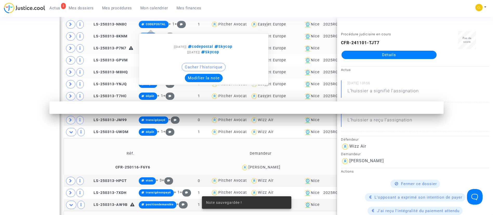
scroll to position [0, 0]
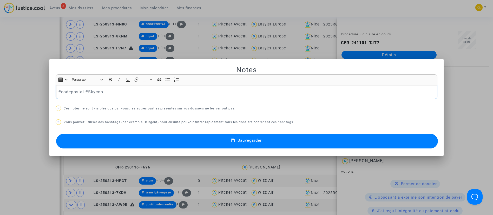
click at [68, 91] on p "#codepostal #Skycop" at bounding box center [246, 92] width 376 height 6
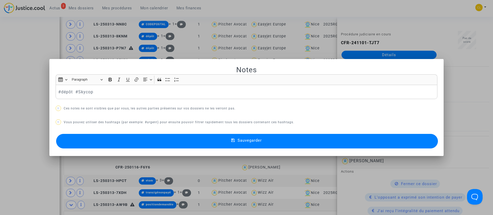
click at [251, 144] on button "Sauvegarder" at bounding box center [247, 141] width 382 height 15
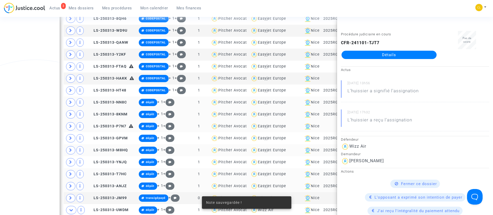
scroll to position [327, 0]
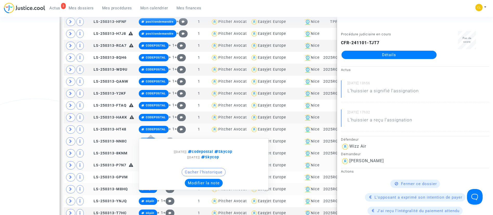
click at [196, 187] on button "Modifier la note" at bounding box center [204, 183] width 38 height 8
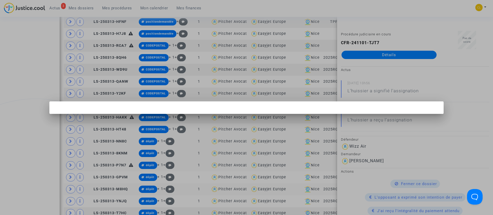
click at [196, 187] on div at bounding box center [246, 107] width 493 height 215
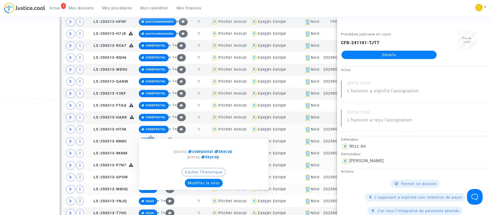
click at [199, 187] on button "Modifier la note" at bounding box center [204, 183] width 38 height 8
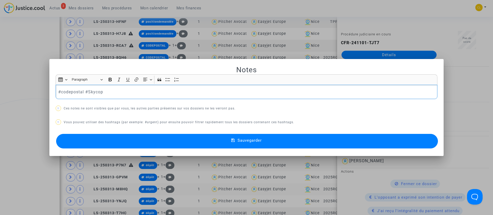
scroll to position [0, 0]
click at [68, 90] on p "#codepostal #Skycop" at bounding box center [246, 92] width 376 height 6
click at [68, 90] on p "#dépôt#Skycop" at bounding box center [246, 92] width 376 height 6
copy p "#dépôt #Skycop"
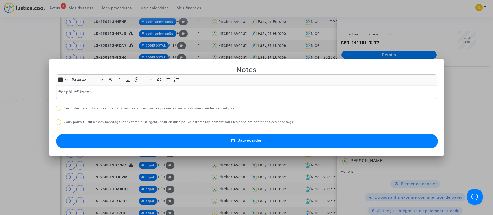
click at [234, 138] on icon at bounding box center [233, 140] width 4 height 5
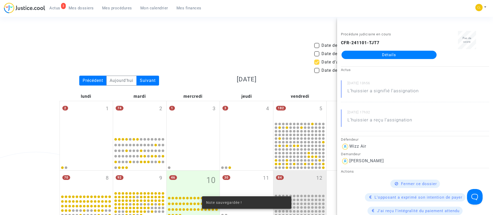
scroll to position [327, 0]
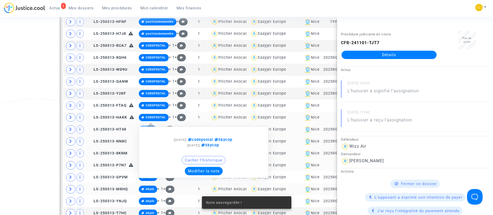
click at [203, 175] on button "Modifier la note" at bounding box center [204, 171] width 38 height 8
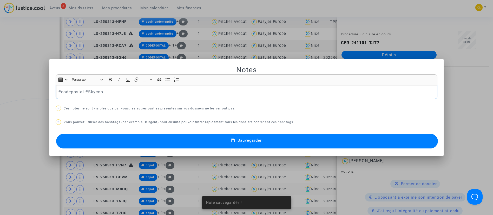
scroll to position [0, 0]
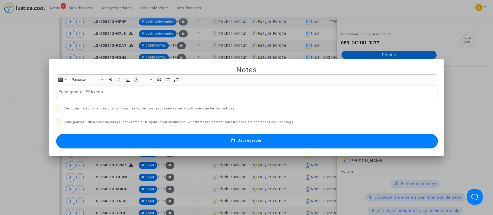
drag, startPoint x: 123, startPoint y: 87, endPoint x: 36, endPoint y: 94, distance: 87.3
click at [36, 94] on div "Notes Rich Text Editor Insert table Insert table Heading Paragraph Paragraph He…" at bounding box center [246, 107] width 493 height 215
click at [263, 140] on button "Sauvegarder" at bounding box center [247, 141] width 382 height 15
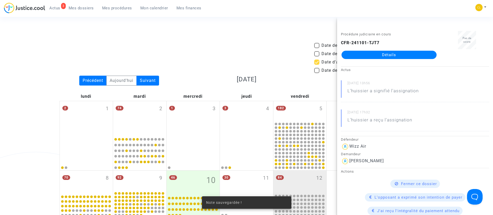
scroll to position [327, 0]
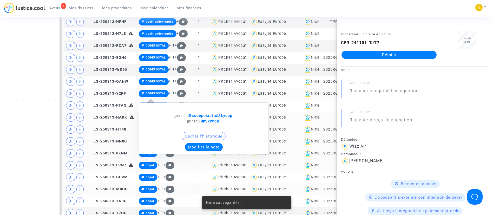
click at [192, 151] on button "Modifier la note" at bounding box center [204, 147] width 38 height 8
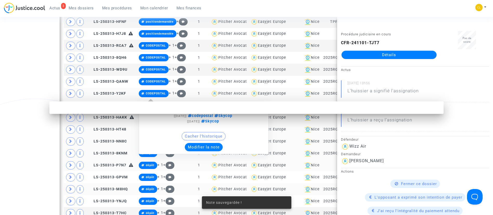
scroll to position [0, 0]
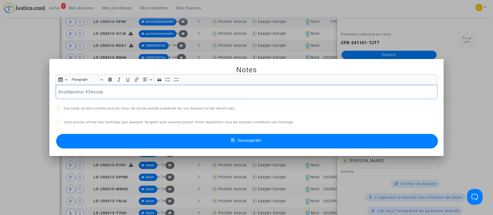
click at [123, 95] on div "#codepostal #Skycop" at bounding box center [247, 92] width 382 height 15
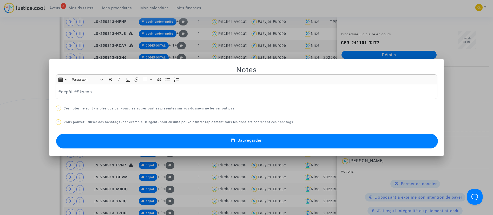
click at [244, 141] on span "Sauvegarder" at bounding box center [249, 140] width 24 height 5
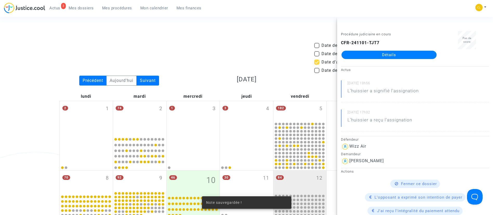
scroll to position [327, 0]
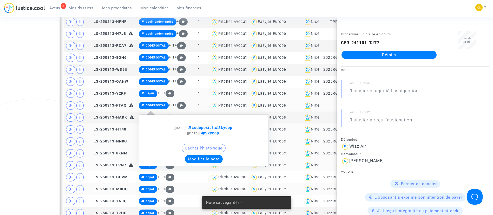
click at [211, 163] on button "Modifier la note" at bounding box center [204, 159] width 38 height 8
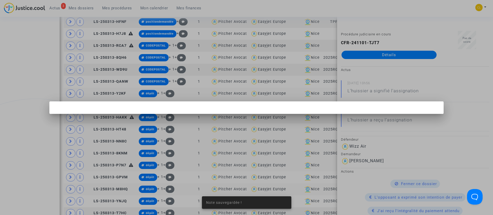
scroll to position [0, 0]
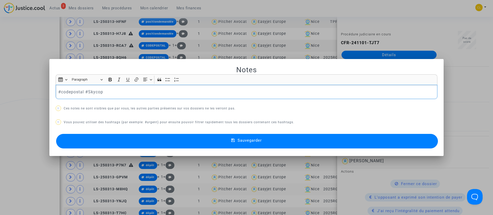
click at [126, 91] on p "#codepostal #Skycop" at bounding box center [246, 92] width 376 height 6
click at [287, 142] on button "Sauvegarder" at bounding box center [247, 141] width 382 height 15
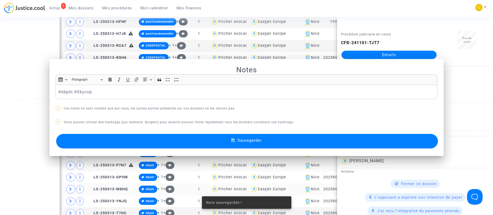
scroll to position [327, 0]
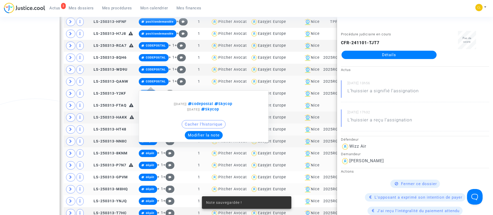
click at [209, 131] on div "Cacher l'historique" at bounding box center [204, 125] width 124 height 11
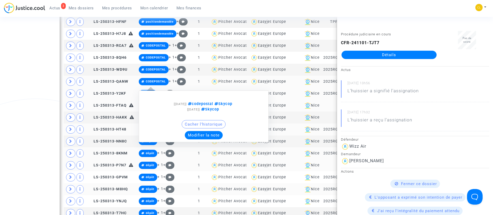
click at [209, 136] on button "Modifier la note" at bounding box center [204, 135] width 38 height 8
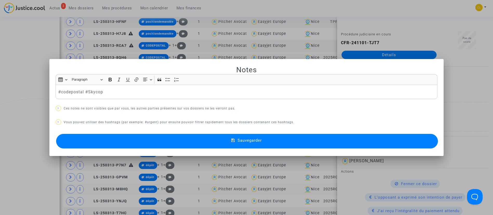
scroll to position [0, 0]
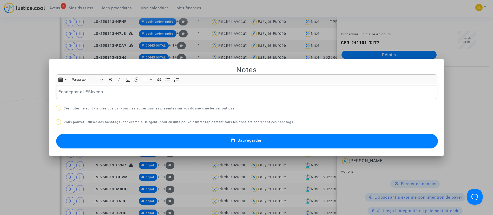
click at [121, 90] on p "#codepostal #Skycop" at bounding box center [246, 92] width 376 height 6
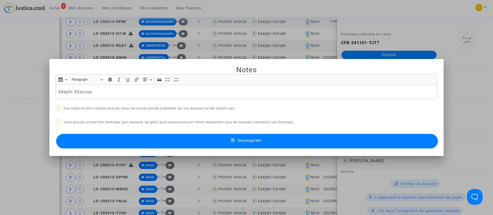
click at [258, 138] on span "Sauvegarder" at bounding box center [249, 140] width 24 height 5
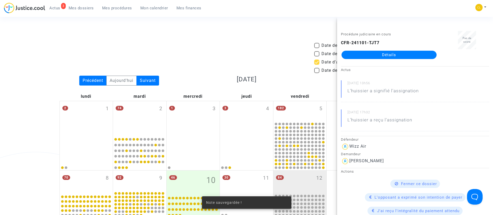
scroll to position [327, 0]
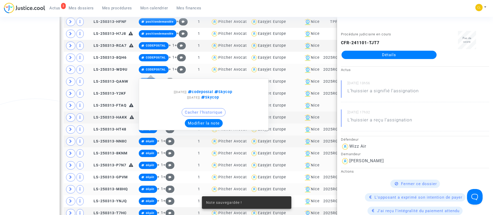
click at [209, 127] on button "Modifier la note" at bounding box center [204, 123] width 38 height 8
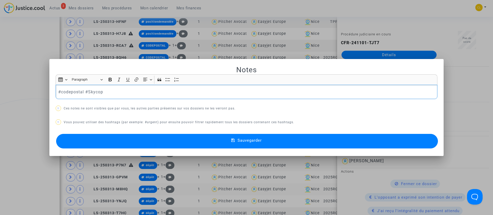
click at [133, 89] on p "#codepostal #Skycop" at bounding box center [246, 92] width 376 height 6
drag, startPoint x: 132, startPoint y: 89, endPoint x: 133, endPoint y: 85, distance: 4.5
click at [134, 85] on div "#codepostal #Skycop" at bounding box center [247, 92] width 382 height 15
drag, startPoint x: 133, startPoint y: 85, endPoint x: 137, endPoint y: 85, distance: 3.9
click at [137, 85] on div "#codepostal #Skycop" at bounding box center [247, 92] width 382 height 15
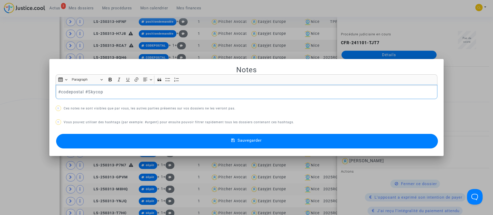
click at [130, 91] on p "#codepostal #Skycop" at bounding box center [246, 92] width 376 height 6
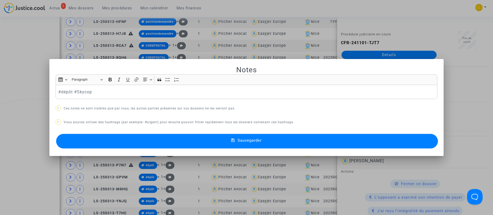
click at [293, 143] on button "Sauvegarder" at bounding box center [247, 141] width 382 height 15
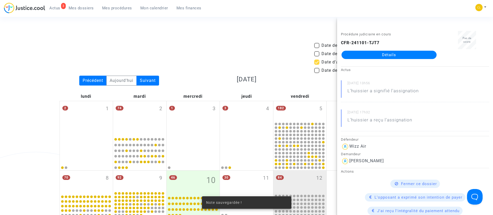
scroll to position [327, 0]
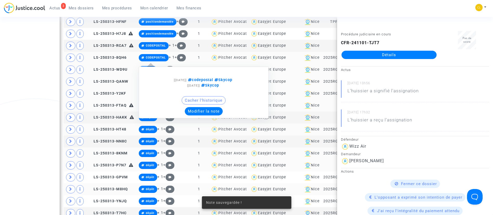
click at [209, 114] on button "Modifier la note" at bounding box center [204, 111] width 38 height 8
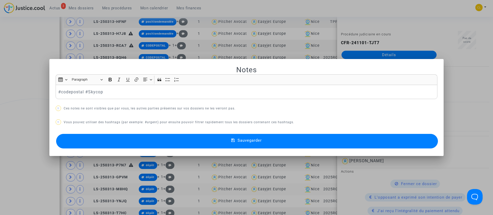
click at [115, 90] on p "#codepostal #Skycop" at bounding box center [246, 92] width 376 height 6
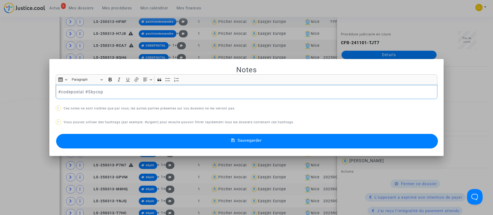
click at [115, 90] on p "#codepostal #Skycop" at bounding box center [246, 92] width 376 height 6
click at [165, 140] on button "Sauvegarder" at bounding box center [247, 141] width 382 height 15
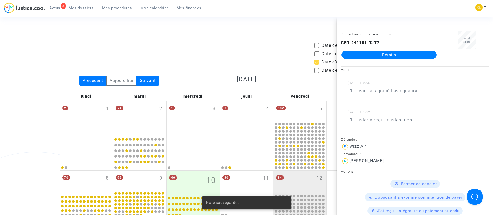
scroll to position [327, 0]
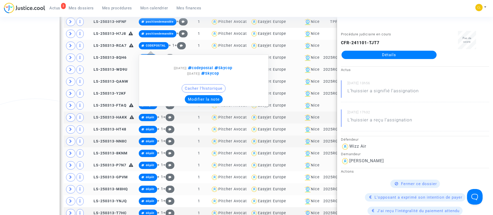
click at [215, 103] on button "Modifier la note" at bounding box center [204, 99] width 38 height 8
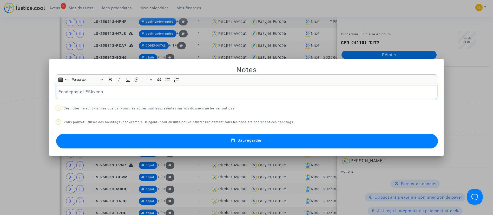
scroll to position [0, 0]
click at [119, 90] on p "#codepostal #Skycop" at bounding box center [246, 92] width 376 height 6
click at [259, 144] on button "Sauvegarder" at bounding box center [247, 141] width 382 height 15
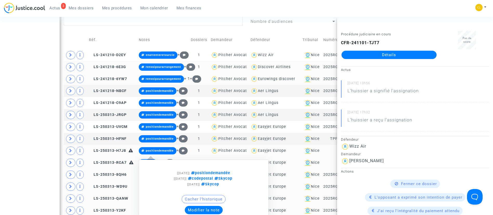
scroll to position [249, 0]
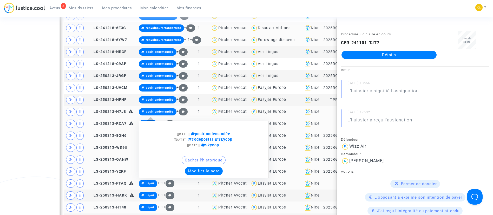
click at [194, 167] on div "Cacher l'historique" at bounding box center [204, 161] width 124 height 11
drag, startPoint x: 194, startPoint y: 171, endPoint x: 203, endPoint y: 169, distance: 9.5
click at [194, 171] on button "Modifier la note" at bounding box center [204, 171] width 38 height 8
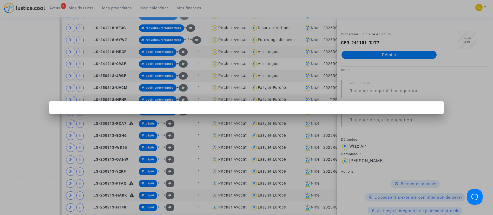
scroll to position [0, 0]
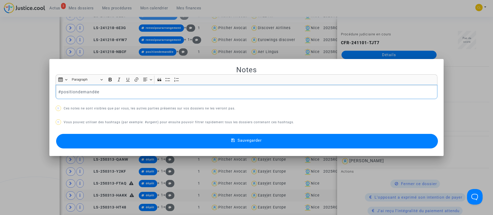
click at [88, 89] on p "#positiondemandée" at bounding box center [246, 92] width 376 height 6
click at [315, 140] on button "Sauvegarder" at bounding box center [247, 141] width 382 height 15
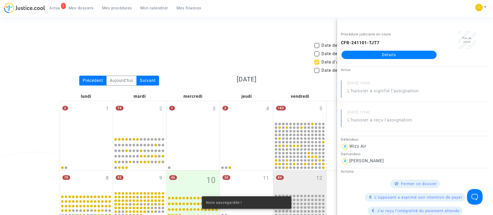
scroll to position [249, 0]
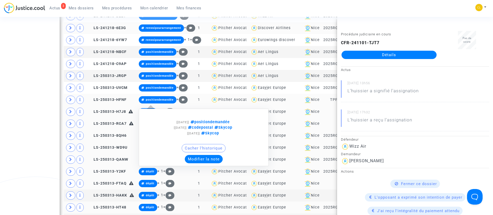
click at [214, 163] on button "Modifier la note" at bounding box center [204, 159] width 38 height 8
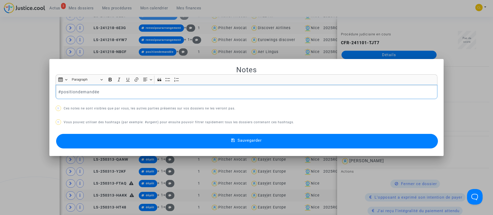
scroll to position [0, 0]
click at [90, 94] on p "#positiondemandée" at bounding box center [246, 92] width 376 height 6
drag, startPoint x: 90, startPoint y: 94, endPoint x: 222, endPoint y: 91, distance: 132.8
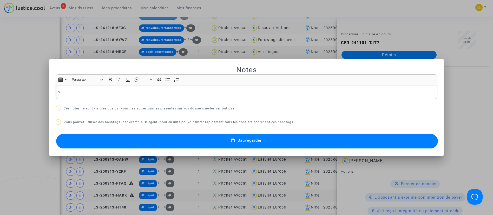
click at [222, 91] on p "v" at bounding box center [246, 92] width 376 height 6
click at [273, 141] on button "Sauvegarder" at bounding box center [247, 141] width 382 height 15
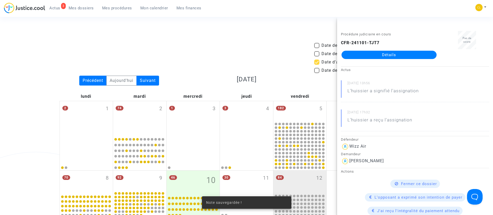
scroll to position [249, 0]
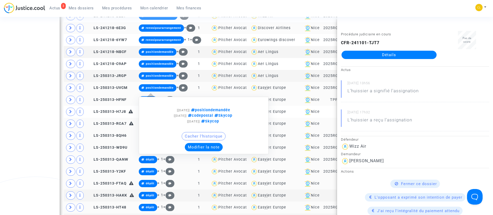
click at [208, 151] on button "Modifier la note" at bounding box center [204, 147] width 38 height 8
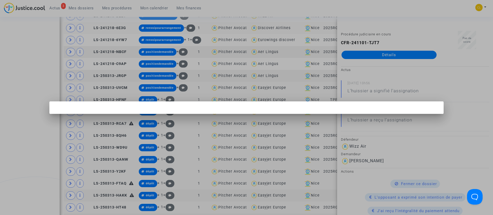
scroll to position [0, 0]
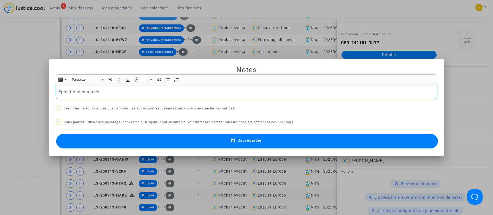
click at [113, 89] on p "#positiondemandée" at bounding box center [246, 92] width 376 height 6
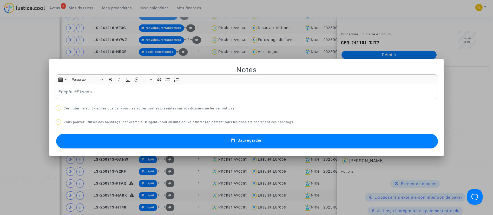
click at [271, 140] on button "Sauvegarder" at bounding box center [247, 141] width 382 height 15
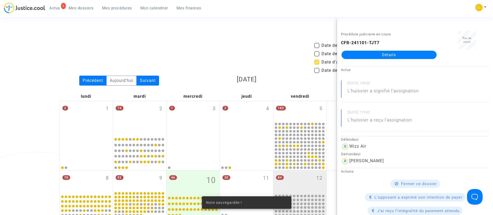
scroll to position [249, 0]
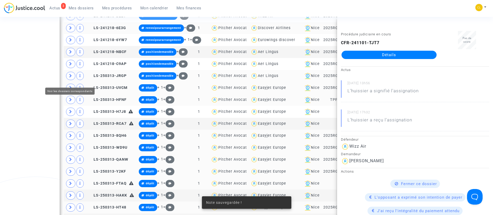
click at [68, 79] on span at bounding box center [70, 76] width 9 height 8
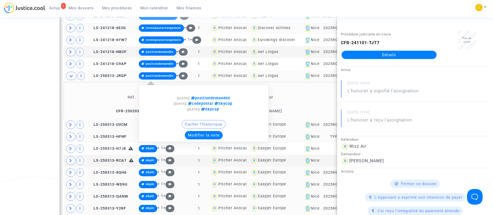
click at [215, 139] on button "Modifier la note" at bounding box center [204, 135] width 38 height 8
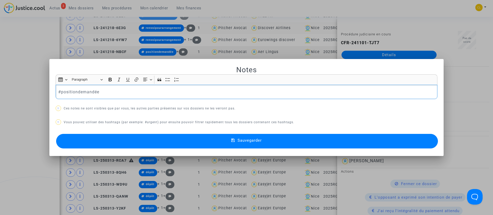
click at [97, 90] on p "#positiondemandée" at bounding box center [246, 92] width 376 height 6
click at [225, 140] on button "Sauvegarder" at bounding box center [247, 141] width 382 height 15
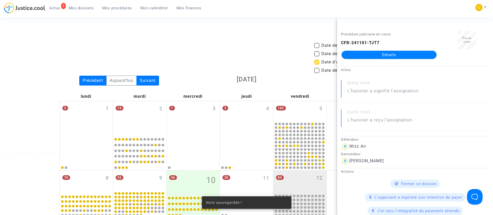
scroll to position [249, 0]
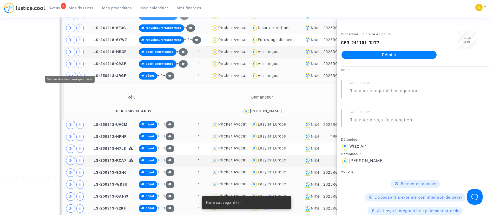
click at [67, 68] on span at bounding box center [70, 64] width 9 height 8
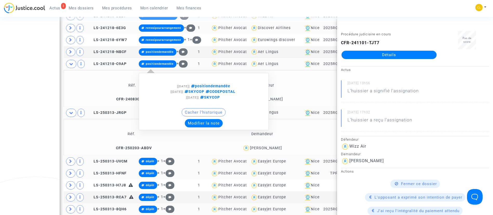
click at [214, 127] on button "Modifier la note" at bounding box center [204, 123] width 38 height 8
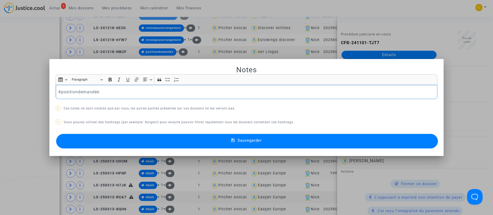
scroll to position [0, 0]
click at [70, 93] on p "#positiondemandée" at bounding box center [246, 92] width 376 height 6
click at [283, 142] on button "Sauvegarder" at bounding box center [247, 141] width 382 height 15
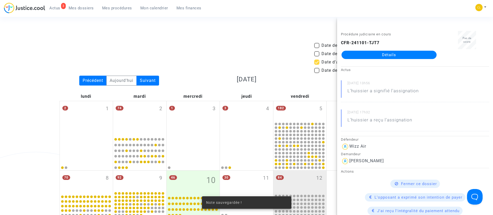
scroll to position [249, 0]
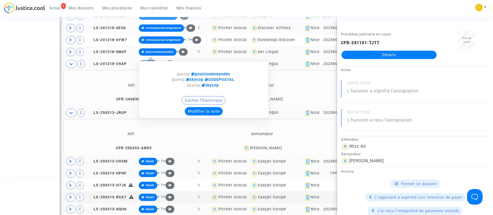
click at [195, 112] on button "Modifier la note" at bounding box center [204, 111] width 38 height 8
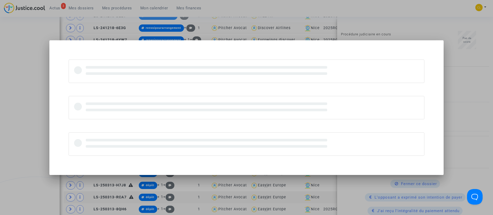
scroll to position [0, 0]
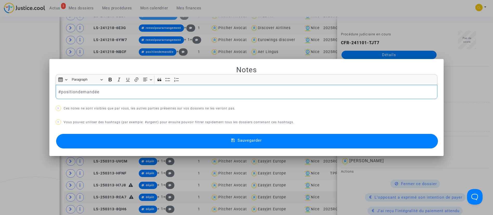
click at [85, 95] on p "#positiondemandée" at bounding box center [246, 92] width 376 height 6
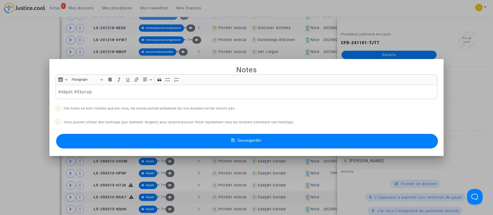
click at [309, 144] on button "Sauvegarder" at bounding box center [247, 141] width 382 height 15
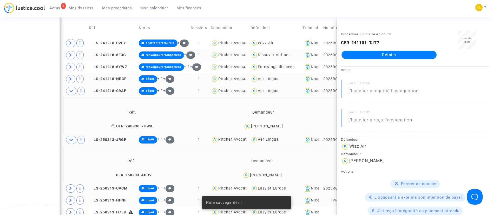
scroll to position [210, 0]
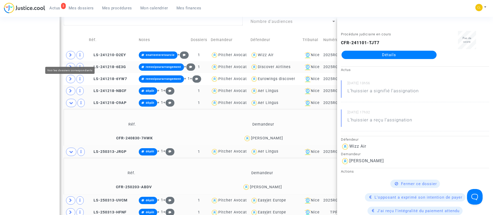
click at [74, 58] on span at bounding box center [70, 55] width 9 height 8
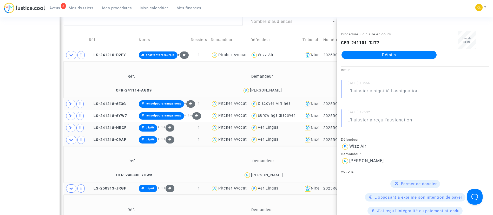
click at [270, 84] on td "Demandeur" at bounding box center [262, 76] width 129 height 17
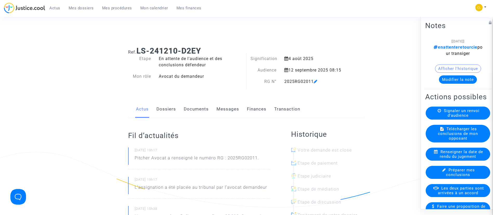
click at [290, 109] on link "Transaction" at bounding box center [287, 109] width 26 height 17
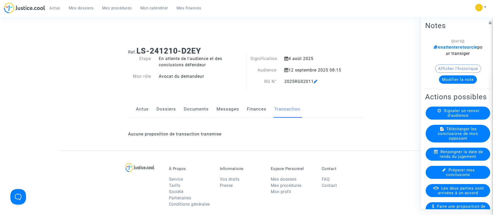
drag, startPoint x: 157, startPoint y: 112, endPoint x: 159, endPoint y: 109, distance: 4.3
click at [157, 112] on link "Dossiers" at bounding box center [165, 109] width 19 height 17
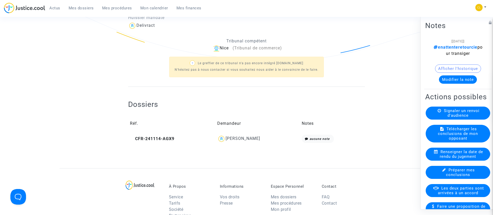
scroll to position [156, 0]
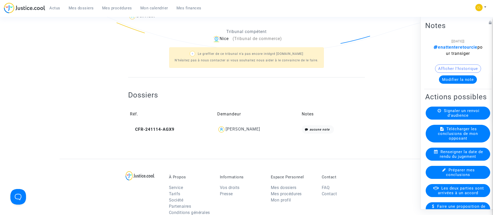
click at [245, 130] on div "[PERSON_NAME]" at bounding box center [242, 129] width 35 height 5
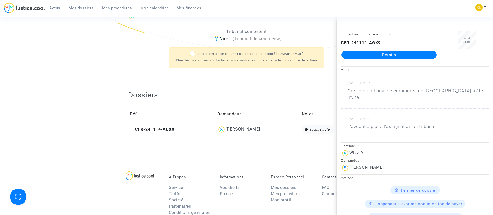
click at [424, 56] on link "Détails" at bounding box center [388, 55] width 95 height 8
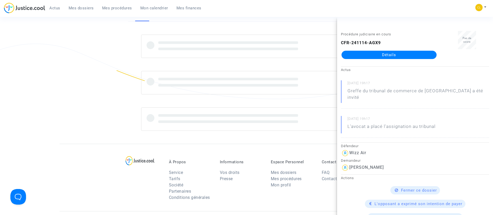
scroll to position [156, 0]
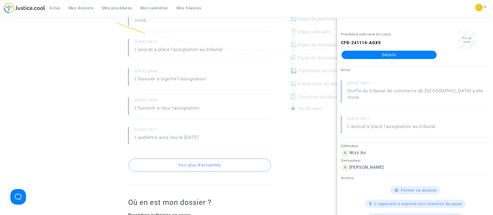
click at [243, 119] on div "09/09/2025 - 19h17 Greffe du tribunal de commerce de Nice a été invité 09/09/20…" at bounding box center [199, 75] width 142 height 145
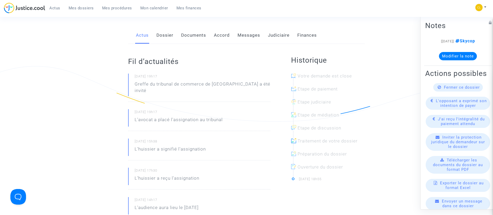
scroll to position [0, 0]
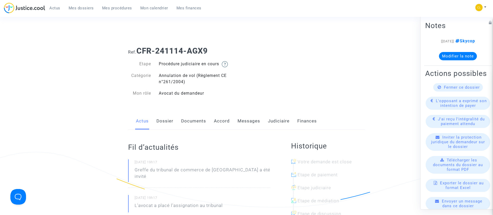
click at [224, 122] on link "Accord" at bounding box center [222, 120] width 16 height 17
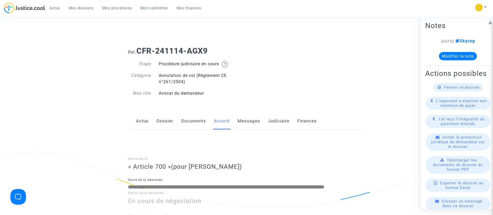
click at [280, 124] on link "Judiciaire" at bounding box center [279, 120] width 22 height 17
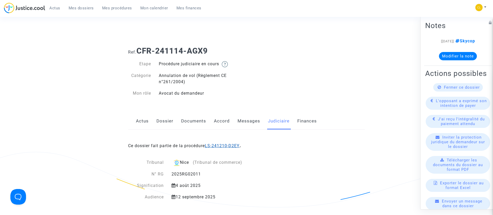
click at [234, 145] on link "LS-241210-D2EY" at bounding box center [222, 145] width 35 height 5
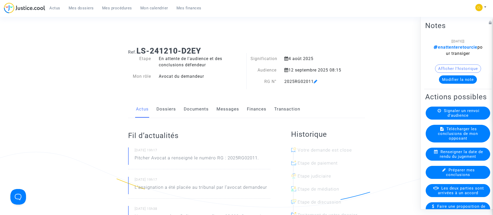
click at [287, 108] on link "Transaction" at bounding box center [287, 109] width 26 height 17
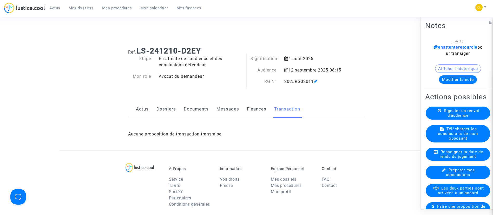
click at [257, 109] on link "Finances" at bounding box center [256, 109] width 19 height 17
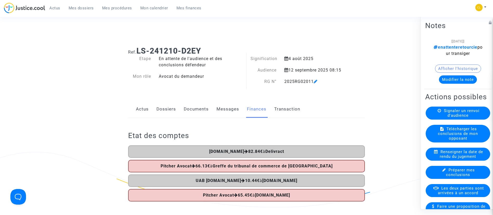
scroll to position [39, 0]
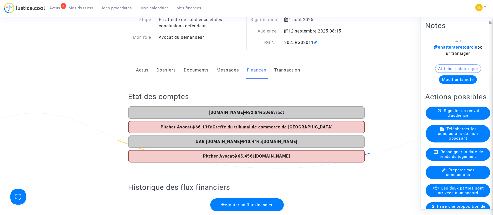
click at [460, 80] on button "Modifier la note" at bounding box center [458, 79] width 38 height 8
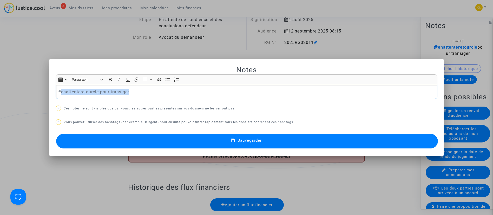
drag, startPoint x: 60, startPoint y: 92, endPoint x: 168, endPoint y: 90, distance: 108.3
click at [168, 90] on p "#enattenteretourcie pour transiger" at bounding box center [246, 92] width 376 height 6
click at [280, 146] on button "Sauvegarder" at bounding box center [247, 141] width 382 height 15
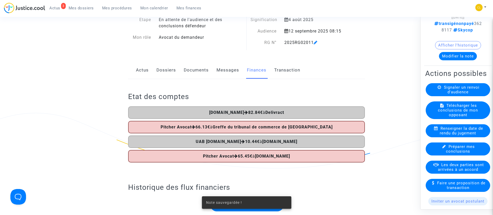
scroll to position [39, 0]
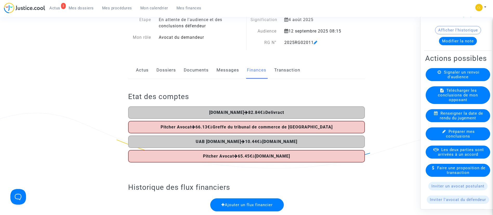
click at [474, 156] on span "Les deux parties sont arrivées à un accord" at bounding box center [461, 151] width 46 height 9
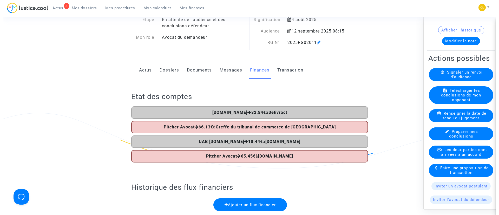
scroll to position [0, 0]
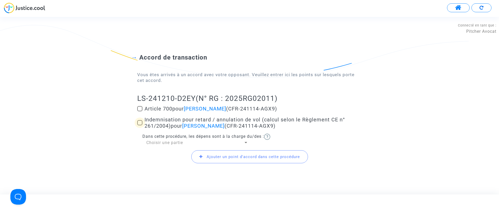
click at [176, 120] on span "Indemnisation pour retard / annulation de vol (calcul selon le Règlement CE n° …" at bounding box center [244, 122] width 200 height 12
click at [140, 125] on input "Indemnisation pour retard / annulation de vol (calcul selon le Règlement CE n° …" at bounding box center [140, 125] width 0 height 0
checkbox input "true"
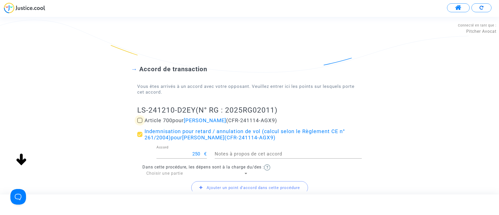
click at [174, 121] on span "Article 700 pour Bojan Tosic (CFR-241114-AGX9)" at bounding box center [210, 120] width 132 height 6
click at [140, 123] on input "Article 700 pour Bojan Tosic (CFR-241114-AGX9)" at bounding box center [140, 123] width 0 height 0
checkbox input "true"
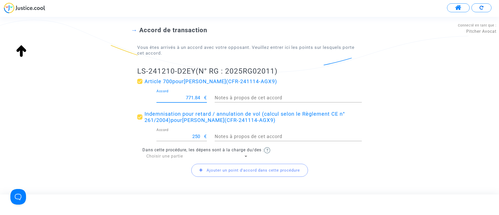
drag, startPoint x: 181, startPoint y: 99, endPoint x: 216, endPoint y: 98, distance: 34.8
click at [216, 98] on div "771.84 Accord € Notes à propos de cet accord" at bounding box center [249, 98] width 232 height 19
type input "200"
click at [170, 157] on span "Choisir une partie" at bounding box center [164, 156] width 37 height 5
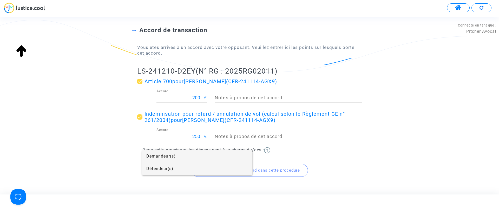
click at [166, 169] on span "Défendeur(s)" at bounding box center [197, 168] width 102 height 12
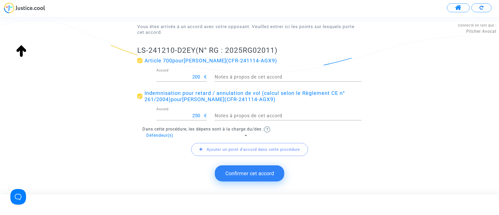
scroll to position [65, 0]
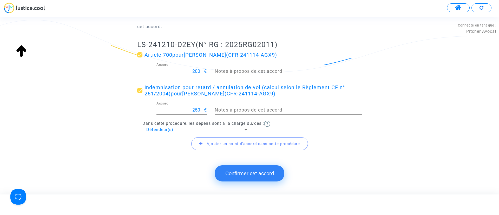
click at [250, 172] on button "Confirmer cet accord" at bounding box center [249, 173] width 69 height 16
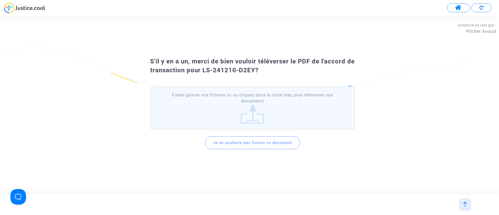
click at [254, 140] on button "Je ne souhaite pas fournir ce document" at bounding box center [252, 142] width 95 height 13
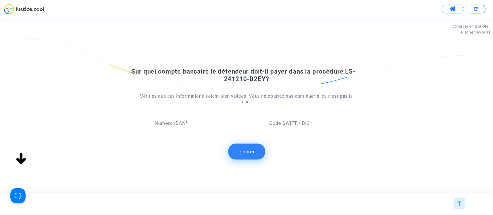
scroll to position [0, 0]
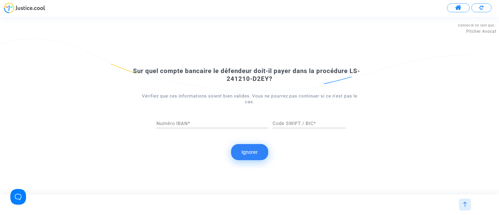
click at [258, 147] on button "Ignorer" at bounding box center [249, 152] width 37 height 16
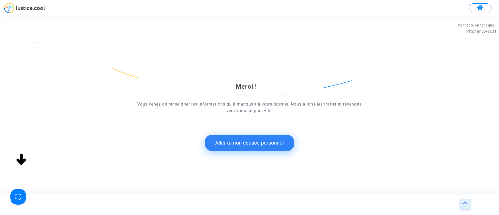
click at [268, 149] on button "Aller à mon espace personnel" at bounding box center [249, 143] width 89 height 16
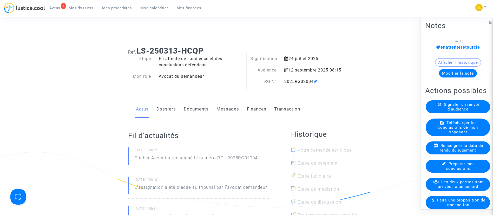
click at [168, 108] on link "Dossiers" at bounding box center [165, 109] width 19 height 17
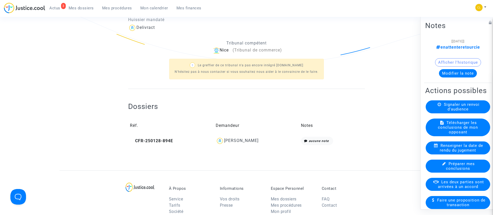
scroll to position [156, 0]
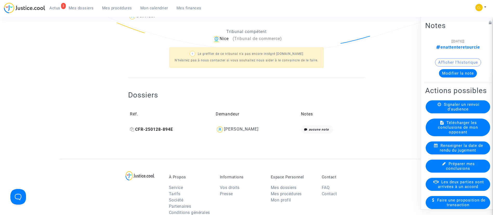
click at [130, 129] on icon at bounding box center [132, 129] width 4 height 4
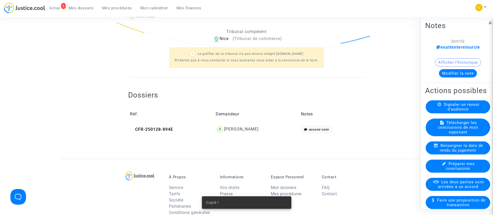
drag, startPoint x: 248, startPoint y: 128, endPoint x: 244, endPoint y: 121, distance: 8.6
click at [248, 128] on div "[PERSON_NAME]" at bounding box center [241, 129] width 35 height 5
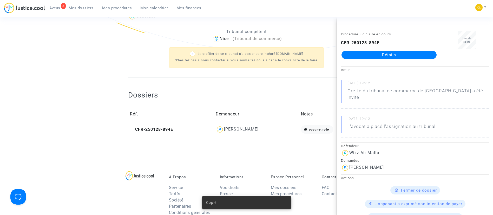
click at [395, 57] on link "Détails" at bounding box center [388, 55] width 95 height 8
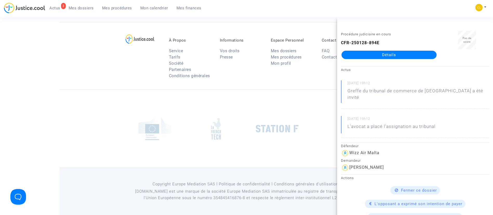
scroll to position [156, 0]
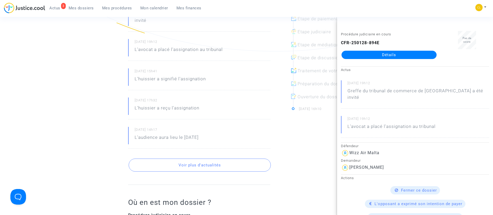
click at [221, 84] on div "[DATE] 19h12 Greffe du tribunal de commerce de [GEOGRAPHIC_DATA] a été invité […" at bounding box center [199, 75] width 142 height 145
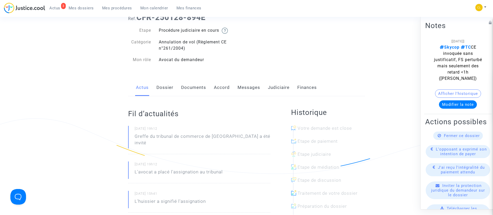
scroll to position [0, 0]
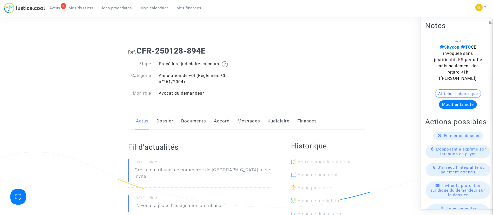
click at [166, 121] on link "Dossier" at bounding box center [164, 120] width 17 height 17
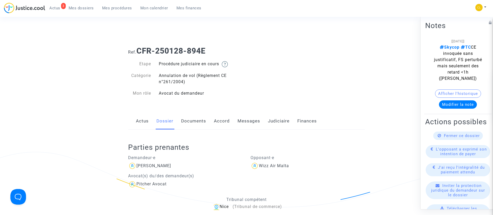
click at [216, 121] on link "Accord" at bounding box center [222, 120] width 16 height 17
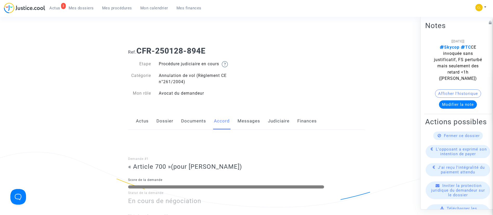
click at [276, 124] on link "Judiciaire" at bounding box center [279, 120] width 22 height 17
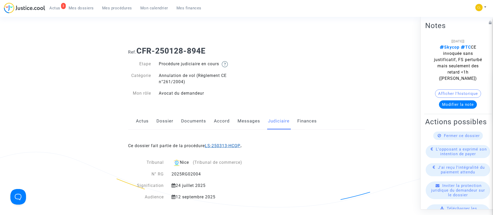
click at [235, 147] on link "LS-250313-HCQP" at bounding box center [223, 145] width 36 height 5
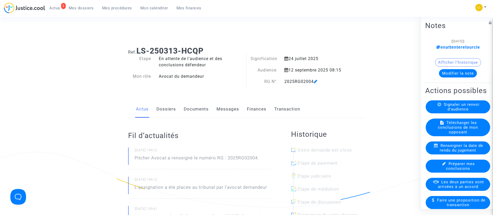
click at [263, 111] on link "Finances" at bounding box center [256, 109] width 19 height 17
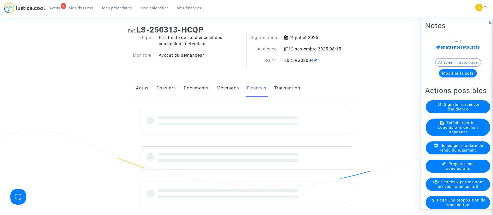
scroll to position [78, 0]
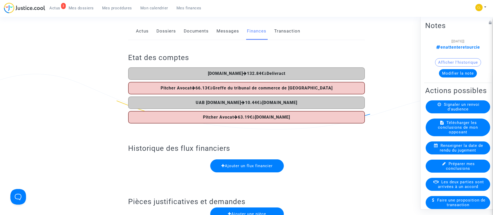
drag, startPoint x: 455, startPoint y: 74, endPoint x: 458, endPoint y: 71, distance: 3.9
click at [455, 74] on button "Modifier la note" at bounding box center [458, 73] width 38 height 8
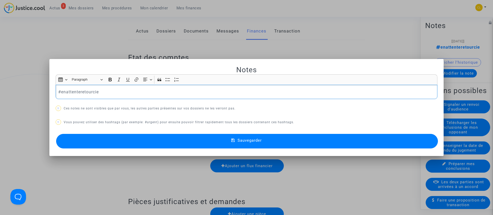
scroll to position [0, 0]
click at [71, 90] on p "#enattenteretourcie" at bounding box center [246, 92] width 376 height 6
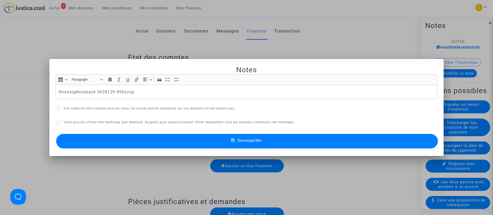
click at [307, 144] on button "Sauvegarder" at bounding box center [247, 141] width 382 height 15
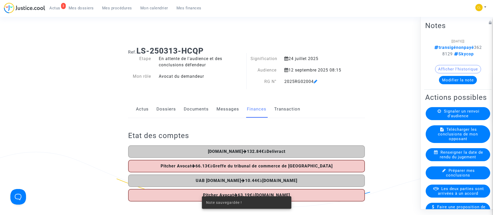
scroll to position [78, 0]
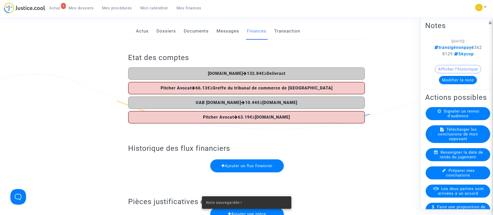
click at [452, 195] on span "Les deux parties sont arrivées à un accord" at bounding box center [461, 190] width 46 height 9
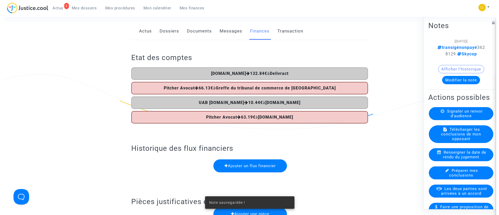
scroll to position [0, 0]
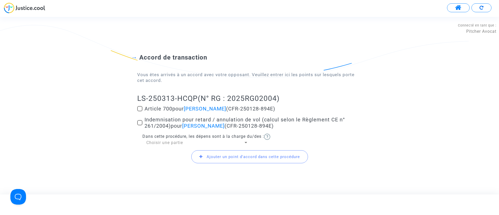
click at [168, 112] on mat-checkbox "Article 700 pour [PERSON_NAME] (CFR-250128-894E)" at bounding box center [249, 109] width 224 height 8
click at [170, 125] on span "Indemnisation pour retard / annulation de vol (calcul selon le Règlement CE n° …" at bounding box center [244, 122] width 200 height 12
click at [140, 125] on input "Indemnisation pour retard / annulation de vol (calcul selon le Règlement CE n° …" at bounding box center [140, 125] width 0 height 0
checkbox input "true"
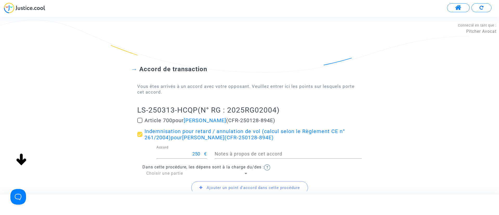
click at [170, 123] on mat-checkbox "Article 700 pour [PERSON_NAME] (CFR-250128-894E)" at bounding box center [249, 121] width 224 height 8
click at [170, 118] on span "Article 700 pour [PERSON_NAME] (CFR-250128-894E)" at bounding box center [209, 120] width 131 height 6
click at [140, 123] on input "Article 700 pour [PERSON_NAME] (CFR-250128-894E)" at bounding box center [140, 123] width 0 height 0
checkbox input "true"
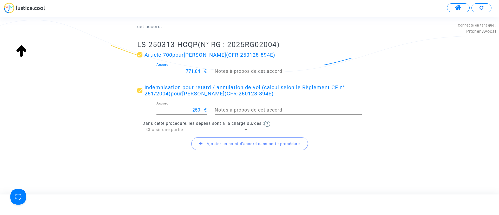
scroll to position [0, 0]
drag, startPoint x: 185, startPoint y: 70, endPoint x: 213, endPoint y: 76, distance: 28.9
click at [213, 76] on div "771.84 Accord € Notes à propos de cet accord" at bounding box center [249, 72] width 232 height 19
type input "200"
click at [156, 130] on span "Choisir une partie" at bounding box center [164, 129] width 37 height 5
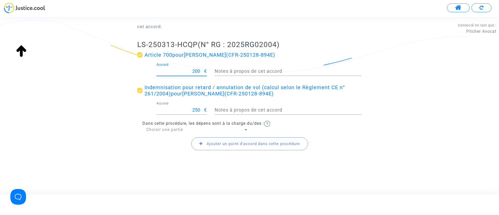
scroll to position [0, 0]
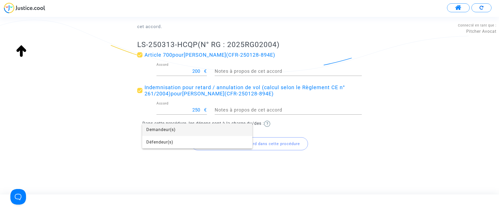
click at [169, 149] on div at bounding box center [249, 107] width 499 height 215
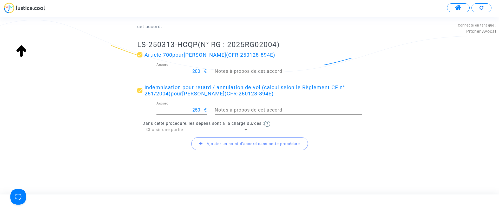
click at [169, 144] on div "Ajouter un point d'accord dans cette procédure" at bounding box center [249, 143] width 224 height 22
click at [165, 129] on span "Choisir une partie" at bounding box center [164, 129] width 37 height 5
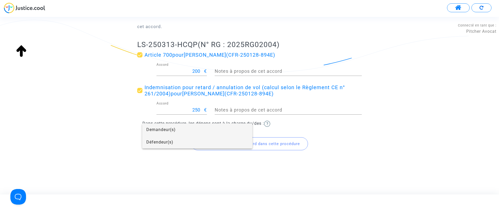
click at [158, 144] on span "Défendeur(s)" at bounding box center [197, 142] width 102 height 12
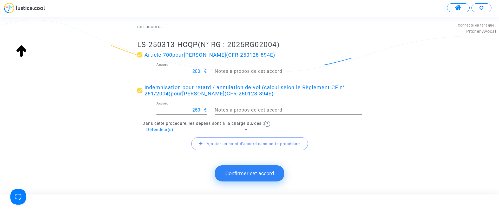
click at [245, 169] on button "Confirmer cet accord" at bounding box center [249, 173] width 69 height 16
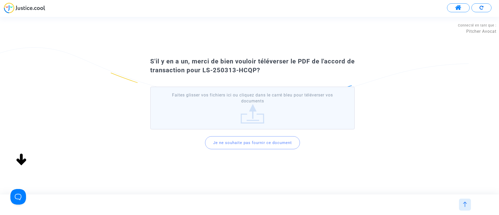
click at [242, 141] on button "Je ne souhaite pas fournir ce document" at bounding box center [252, 142] width 95 height 13
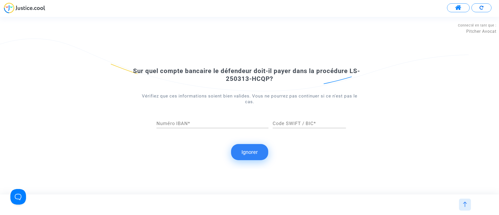
click at [253, 151] on button "Ignorer" at bounding box center [249, 152] width 37 height 16
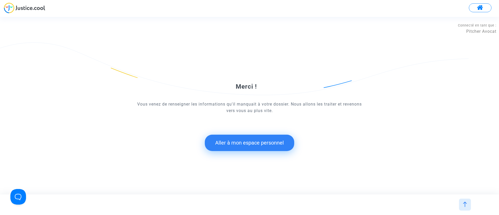
click at [245, 145] on button "Aller à mon espace personnel" at bounding box center [249, 143] width 89 height 16
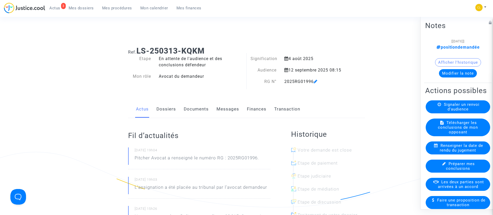
drag, startPoint x: 262, startPoint y: 111, endPoint x: 262, endPoint y: 107, distance: 4.7
click at [262, 111] on link "Finances" at bounding box center [256, 109] width 19 height 17
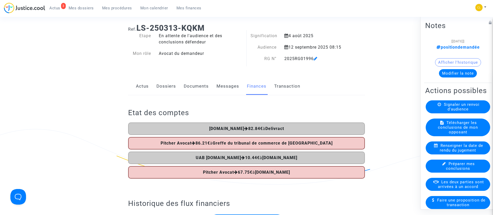
scroll to position [39, 0]
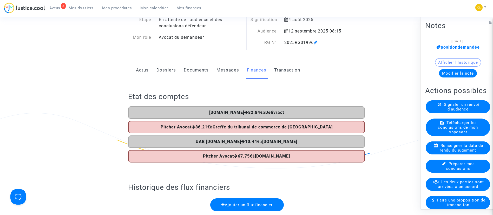
drag, startPoint x: 455, startPoint y: 75, endPoint x: 450, endPoint y: 72, distance: 4.9
click at [454, 74] on button "Modifier la note" at bounding box center [458, 73] width 38 height 8
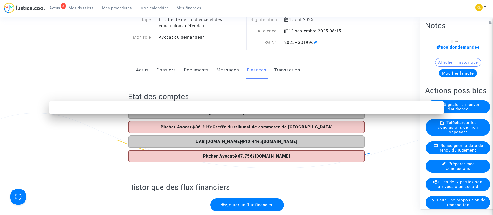
scroll to position [0, 0]
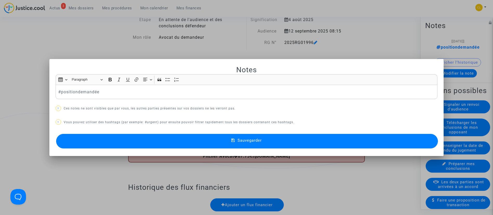
click at [80, 94] on p "#positiondemandée" at bounding box center [246, 92] width 376 height 6
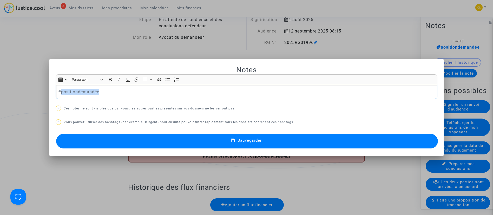
click at [80, 94] on p "#positiondemandée" at bounding box center [246, 92] width 376 height 6
click at [234, 144] on mat-icon at bounding box center [234, 141] width 6 height 6
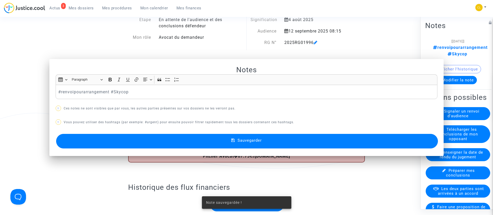
scroll to position [39, 0]
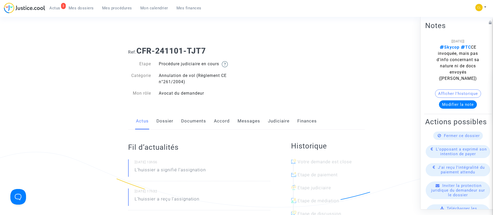
click at [269, 128] on link "Judiciaire" at bounding box center [279, 120] width 22 height 17
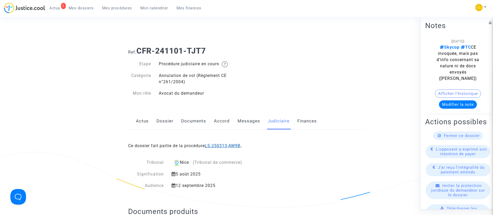
click at [234, 143] on link "LS-250313-AW9B" at bounding box center [223, 145] width 36 height 5
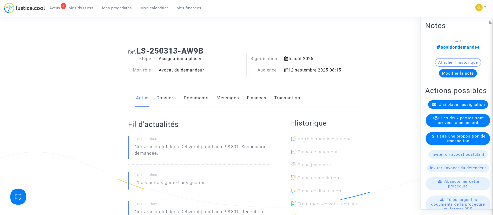
click at [160, 97] on link "Dossiers" at bounding box center [165, 97] width 19 height 17
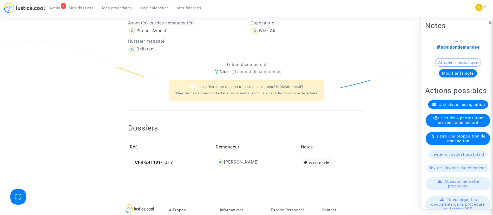
scroll to position [117, 0]
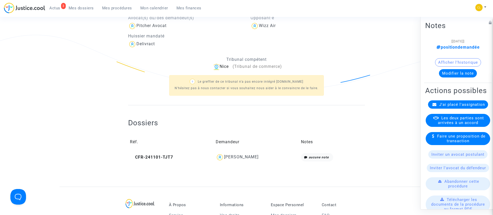
click at [241, 157] on div "Iva Novakovic" at bounding box center [241, 156] width 35 height 5
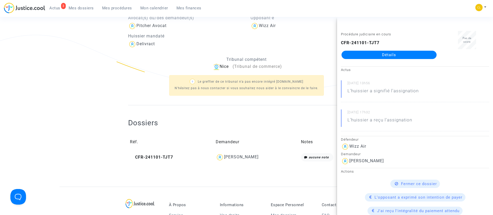
click at [374, 55] on link "Détails" at bounding box center [388, 55] width 95 height 8
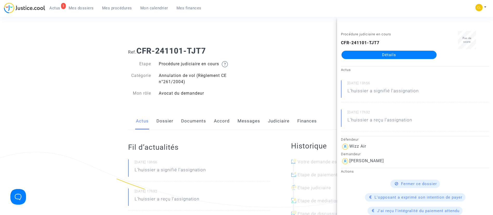
click at [250, 118] on link "Messages" at bounding box center [248, 120] width 23 height 17
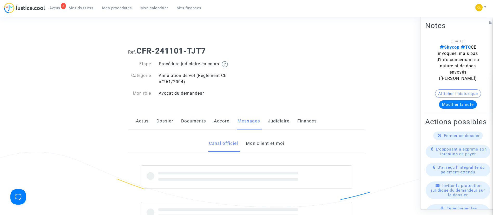
click at [218, 119] on link "Accord" at bounding box center [222, 120] width 16 height 17
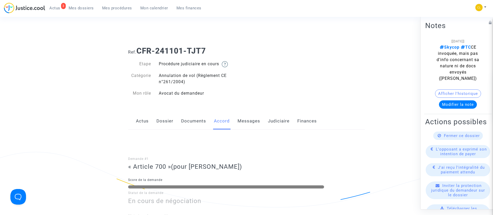
click at [274, 115] on link "Judiciaire" at bounding box center [279, 120] width 22 height 17
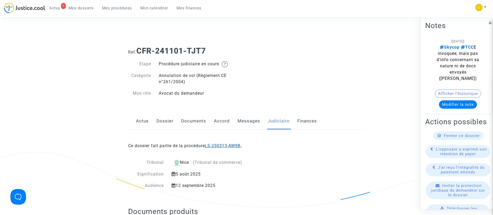
click at [240, 143] on link "LS-250313-AW9B" at bounding box center [223, 145] width 36 height 5
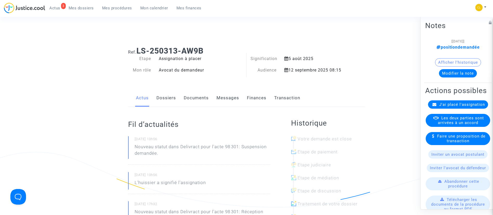
click at [259, 95] on link "Finances" at bounding box center [256, 97] width 19 height 17
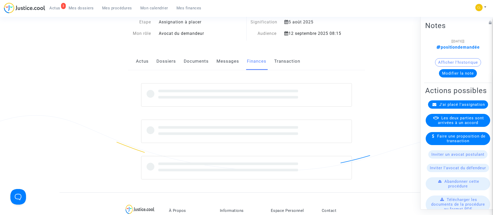
scroll to position [78, 0]
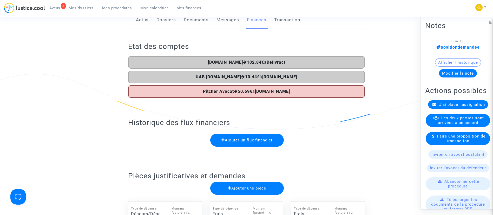
click at [441, 70] on button "Modifier la note" at bounding box center [458, 73] width 38 height 8
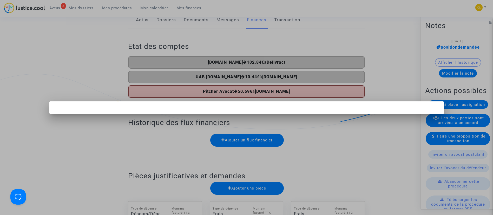
scroll to position [0, 0]
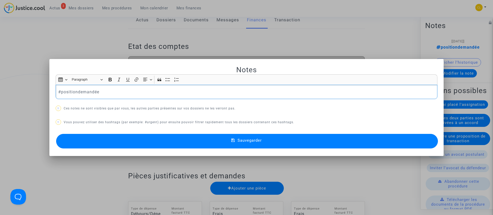
click at [70, 92] on p "#positiondemandée" at bounding box center [246, 92] width 376 height 6
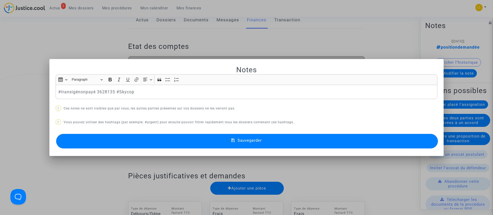
click at [270, 140] on button "Sauvegarder" at bounding box center [247, 141] width 382 height 15
